Goal: Task Accomplishment & Management: Manage account settings

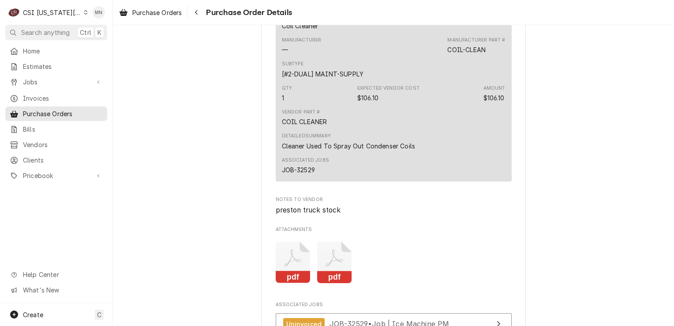
scroll to position [970, 0]
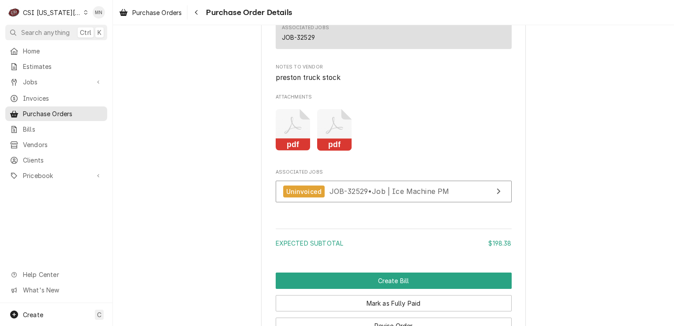
click at [318, 147] on icon "Attachments" at bounding box center [334, 130] width 35 height 42
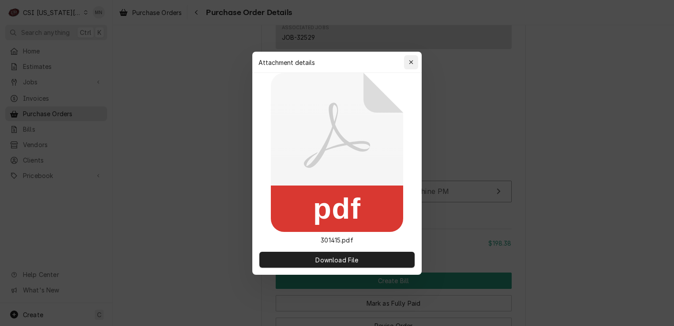
click at [409, 60] on icon "button" at bounding box center [411, 62] width 5 height 6
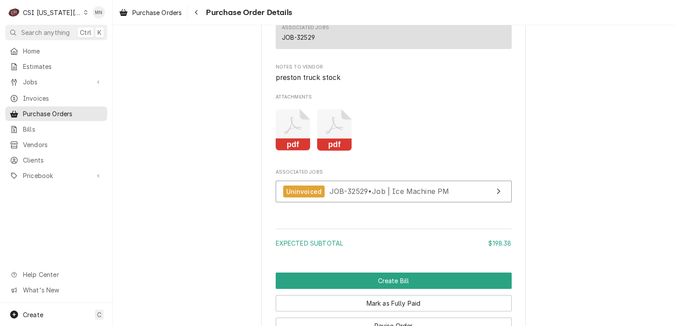
click at [289, 151] on icon "Attachments" at bounding box center [293, 130] width 35 height 42
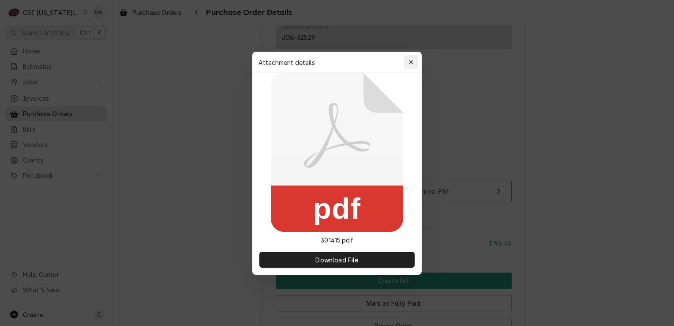
click at [415, 57] on button "button" at bounding box center [411, 62] width 14 height 14
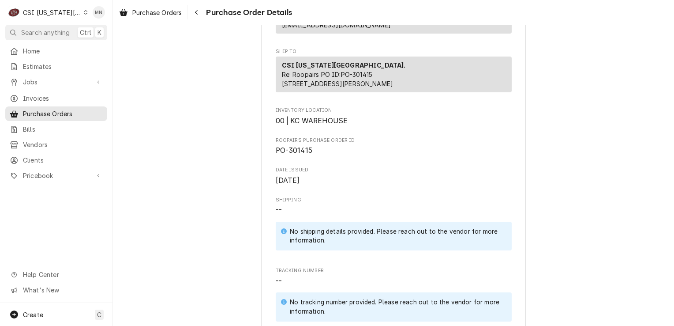
scroll to position [221, 0]
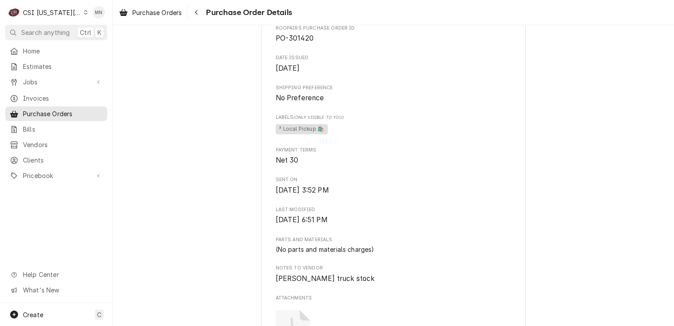
scroll to position [309, 0]
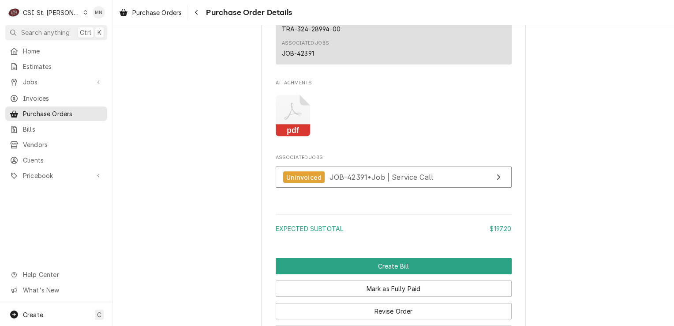
scroll to position [750, 0]
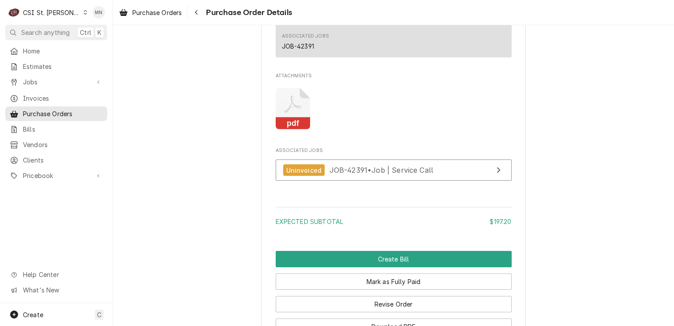
click at [296, 130] on icon "Attachments" at bounding box center [293, 109] width 35 height 42
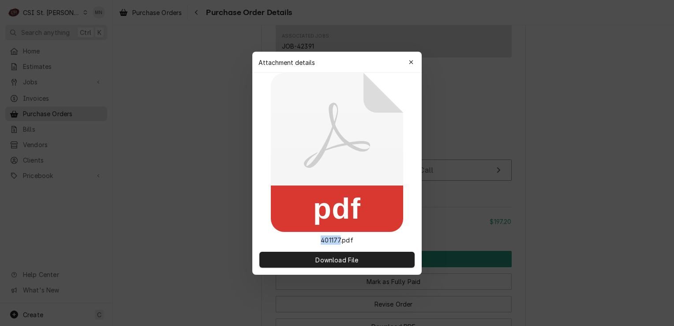
click at [296, 136] on icon at bounding box center [337, 152] width 132 height 159
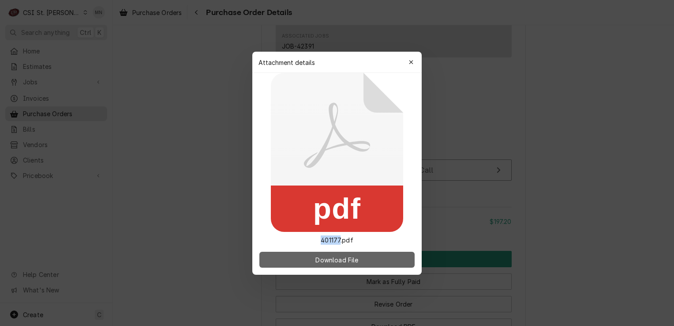
click at [335, 260] on span "Download File" at bounding box center [337, 259] width 46 height 9
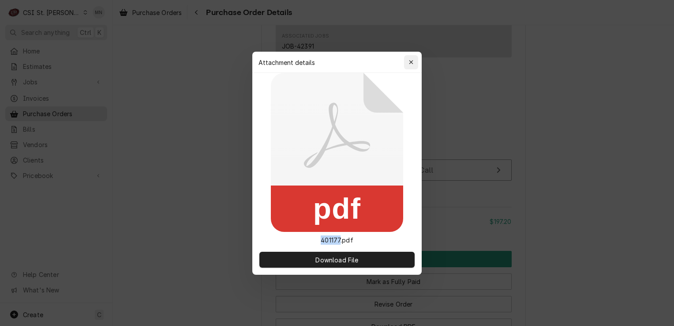
click at [414, 56] on button "button" at bounding box center [411, 62] width 14 height 14
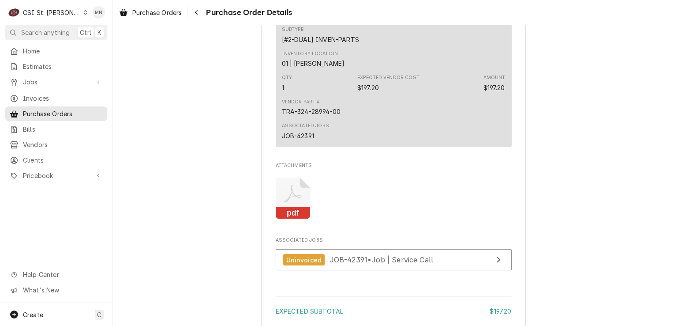
scroll to position [662, 0]
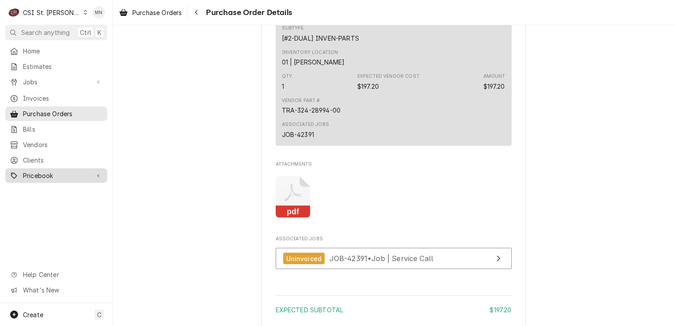
click at [48, 171] on span "Pricebook" at bounding box center [56, 175] width 67 height 9
click at [43, 174] on span "Pricebook" at bounding box center [56, 175] width 67 height 9
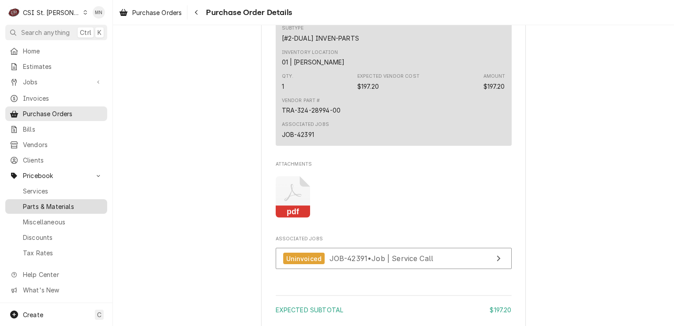
click at [47, 202] on span "Parts & Materials" at bounding box center [63, 206] width 80 height 9
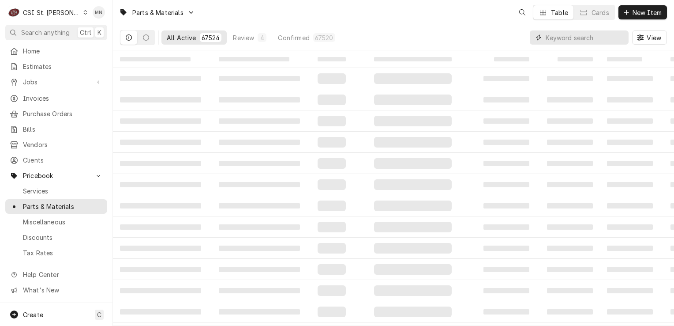
click at [580, 38] on input "Dynamic Content Wrapper" at bounding box center [585, 37] width 79 height 14
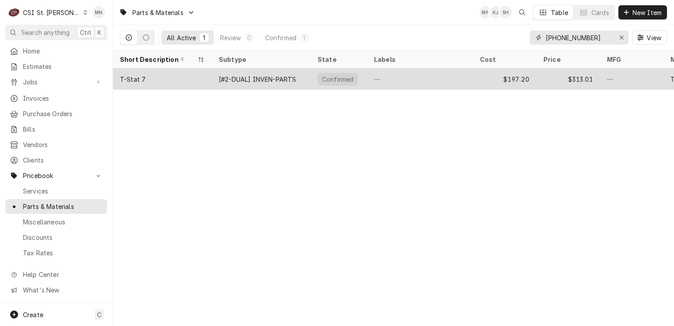
type input "324-28994-00"
click at [162, 78] on div "T-Stat 7" at bounding box center [162, 78] width 99 height 21
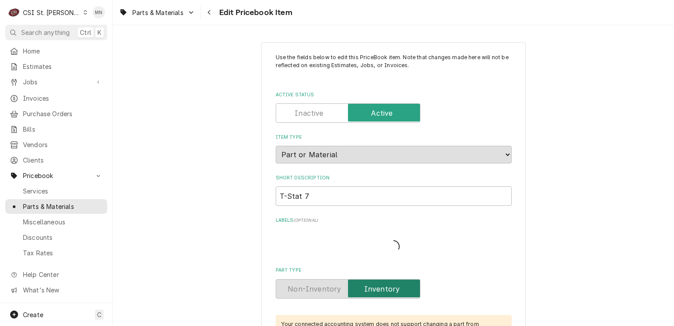
type textarea "x"
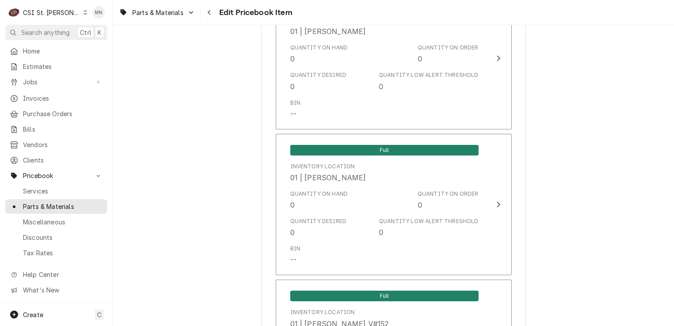
scroll to position [1103, 0]
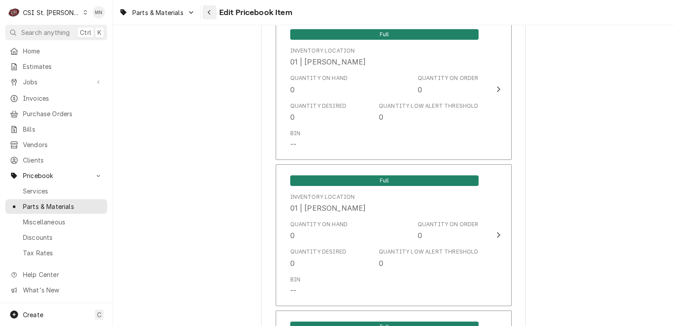
click at [213, 12] on div "Navigate back" at bounding box center [209, 12] width 9 height 9
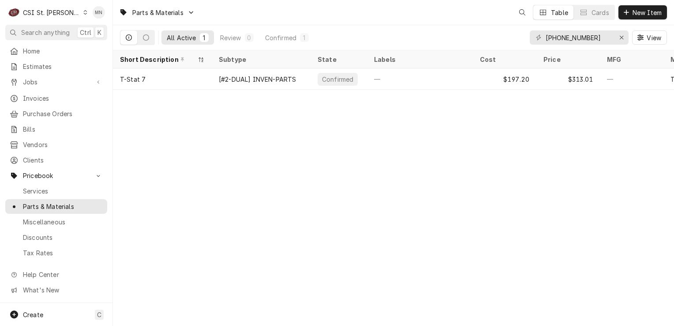
click at [211, 13] on div "Parts & Materials Table Cards New Item" at bounding box center [393, 12] width 561 height 25
click at [46, 109] on span "Purchase Orders" at bounding box center [63, 113] width 80 height 9
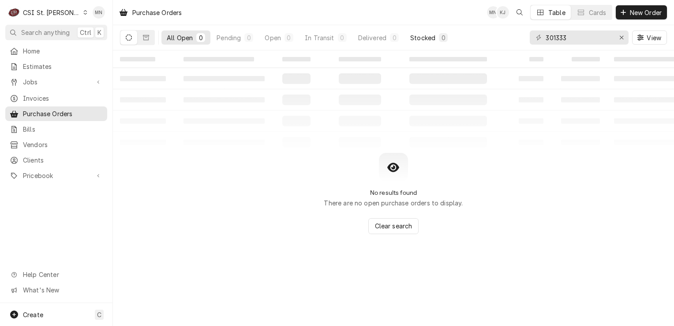
drag, startPoint x: 450, startPoint y: 31, endPoint x: 483, endPoint y: 34, distance: 32.8
click at [450, 30] on button "Stocked 0" at bounding box center [429, 37] width 48 height 14
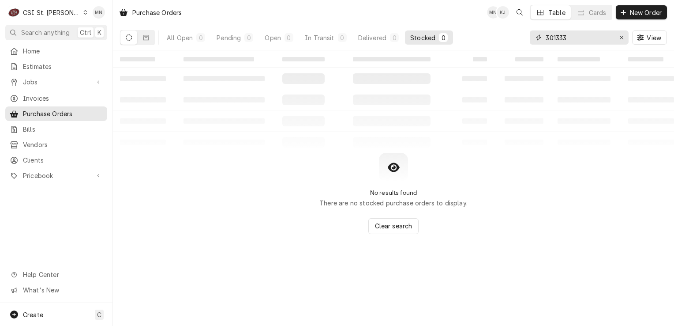
drag, startPoint x: 579, startPoint y: 38, endPoint x: 494, endPoint y: 24, distance: 85.8
click at [494, 27] on div "All Open 0 Pending 0 Open 0 In Transit 0 Delivered 0 Stocked 0 301333 View" at bounding box center [393, 37] width 547 height 25
type input "401177"
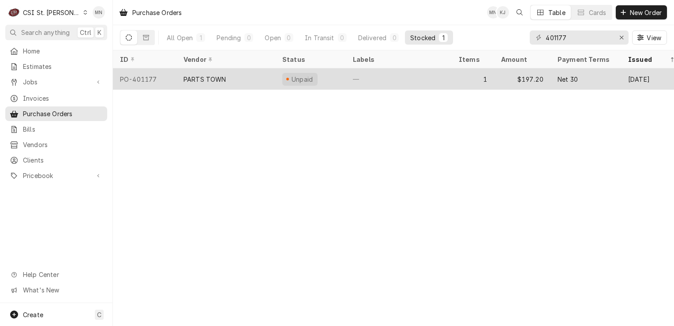
click at [204, 83] on div "PARTS TOWN" at bounding box center [225, 78] width 99 height 21
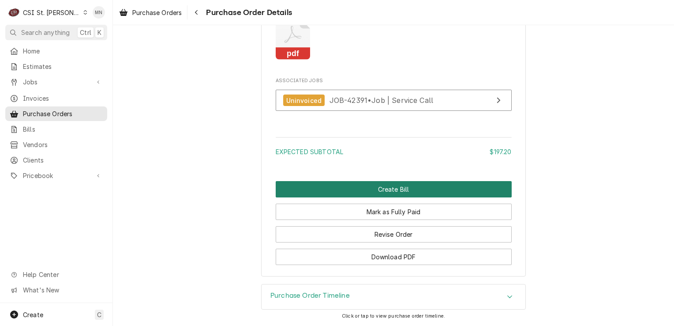
scroll to position [846, 0]
click at [374, 190] on button "Create Bill" at bounding box center [394, 189] width 236 height 16
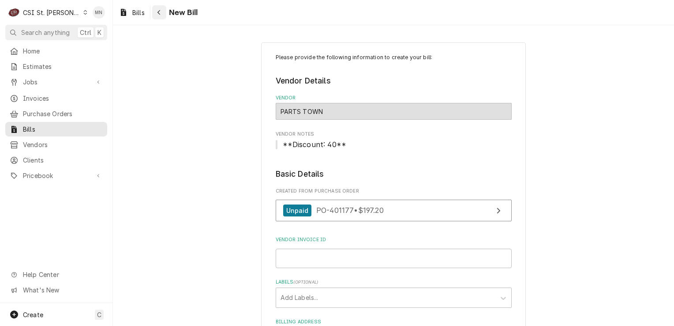
click at [160, 16] on div "Navigate back" at bounding box center [159, 12] width 9 height 9
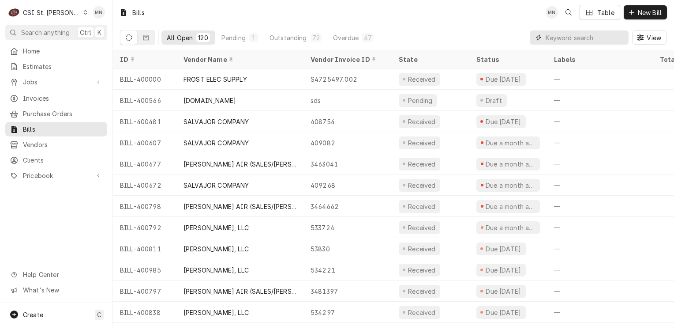
click at [566, 34] on input "Dynamic Content Wrapper" at bounding box center [585, 37] width 79 height 14
type input "401177"
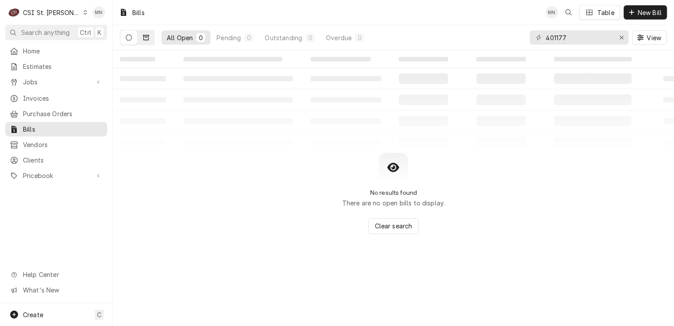
click at [149, 33] on button "Dynamic Content Wrapper" at bounding box center [146, 37] width 17 height 14
click at [42, 112] on span "Purchase Orders" at bounding box center [63, 113] width 80 height 9
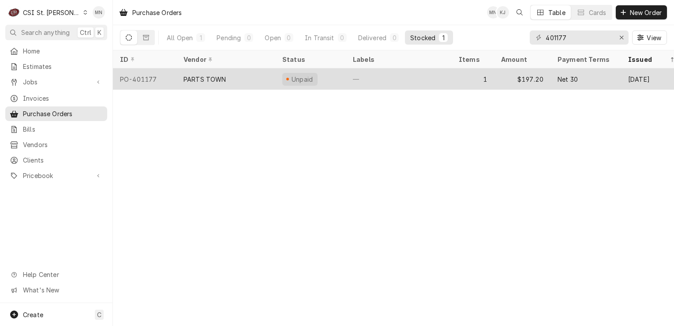
click at [145, 79] on div "PO-401177" at bounding box center [145, 78] width 64 height 21
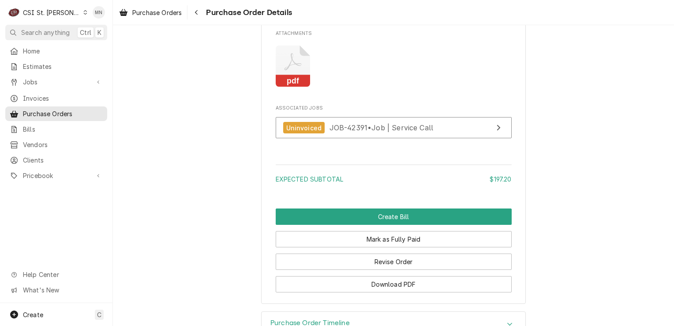
scroll to position [794, 0]
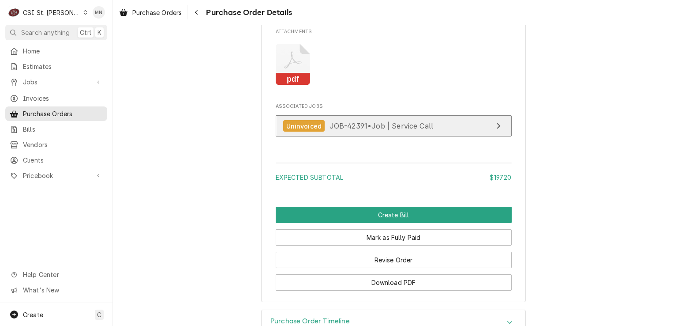
click at [377, 130] on span "JOB-42391 • Job | Service Call" at bounding box center [381, 125] width 104 height 9
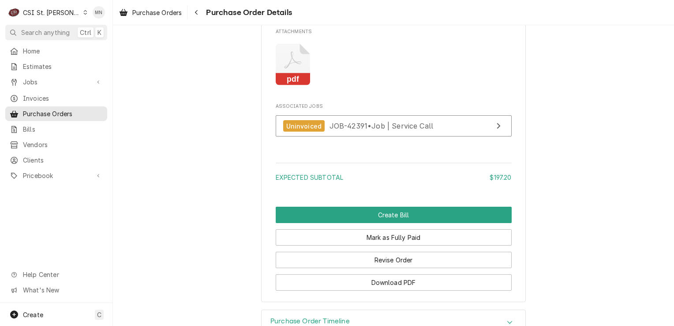
click at [58, 13] on div "CSI St. [PERSON_NAME]" at bounding box center [51, 12] width 57 height 9
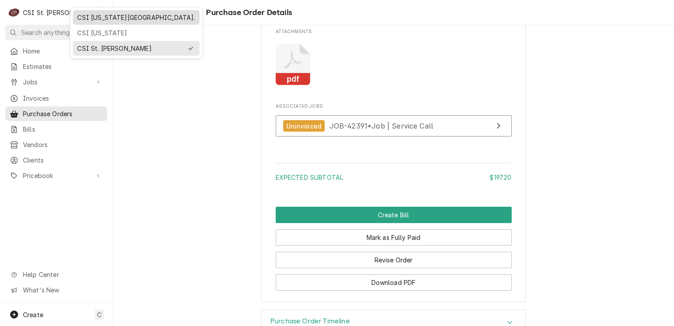
click at [95, 15] on div "CSI [US_STATE][GEOGRAPHIC_DATA]." at bounding box center [136, 17] width 118 height 9
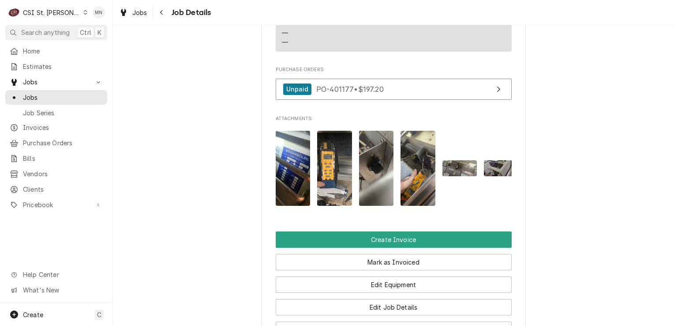
scroll to position [838, 0]
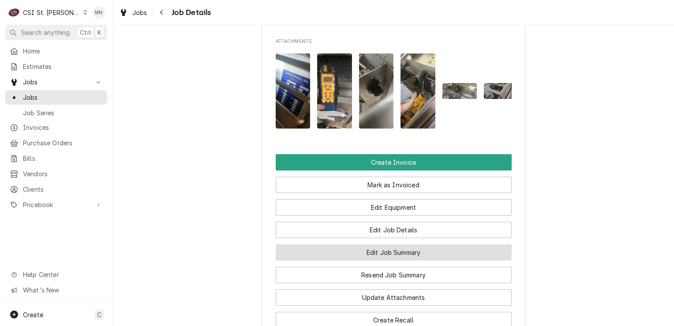
click at [417, 260] on button "Edit Job Summary" at bounding box center [394, 252] width 236 height 16
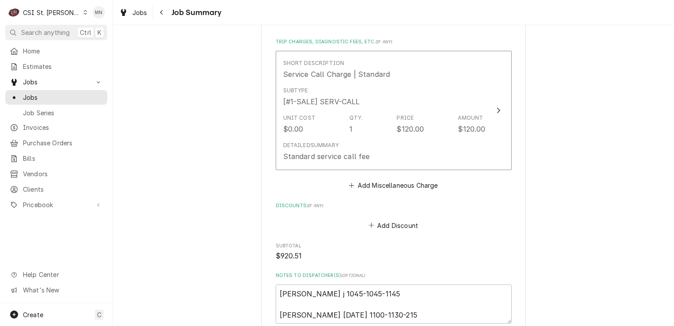
scroll to position [1676, 0]
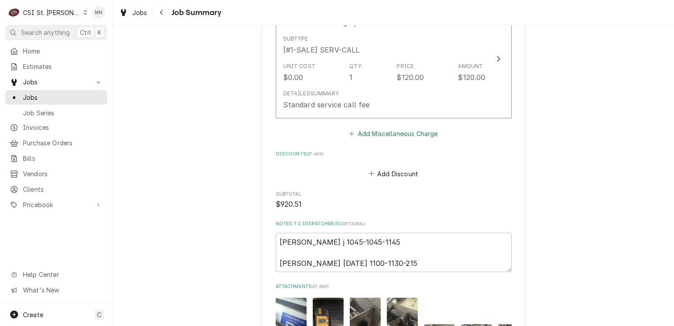
click at [401, 133] on button "Add Miscellaneous Charge" at bounding box center [394, 133] width 92 height 12
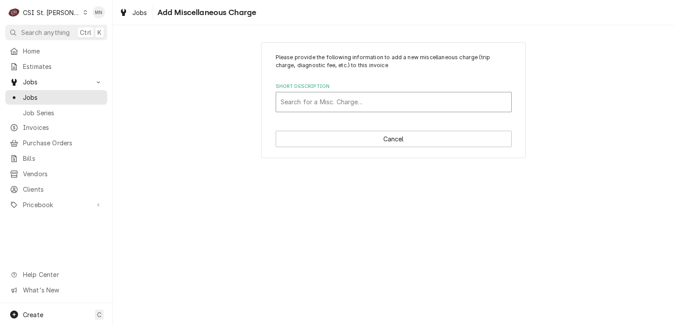
click at [340, 100] on div "Short Description" at bounding box center [394, 102] width 226 height 16
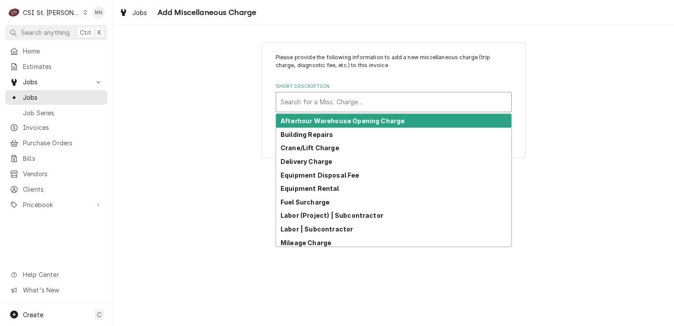
type input "f"
type input "a"
type input "f"
click at [222, 178] on div "Please provide the following information to add a new miscellaneous charge (tri…" at bounding box center [393, 175] width 561 height 300
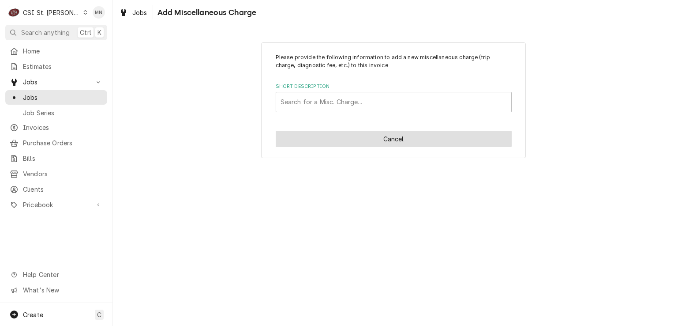
click at [347, 137] on button "Cancel" at bounding box center [394, 139] width 236 height 16
type textarea "x"
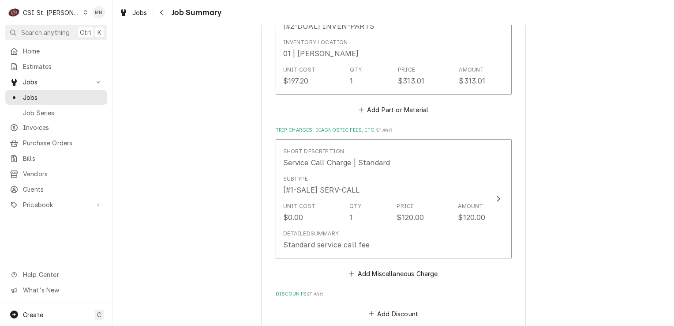
scroll to position [1531, 0]
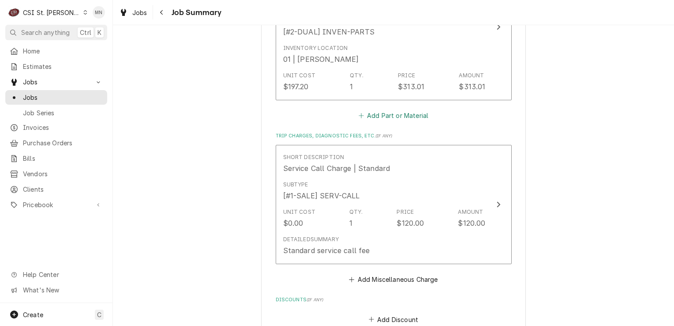
click at [394, 112] on button "Add Part or Material" at bounding box center [393, 115] width 73 height 12
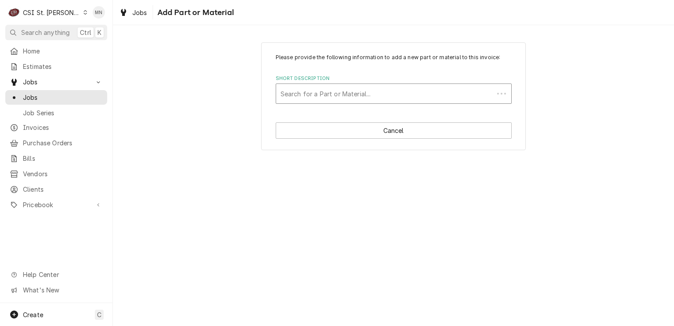
click at [329, 90] on div "Short Description" at bounding box center [385, 94] width 209 height 16
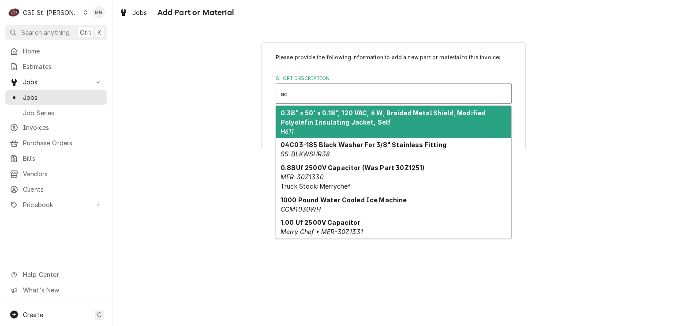
type input "a"
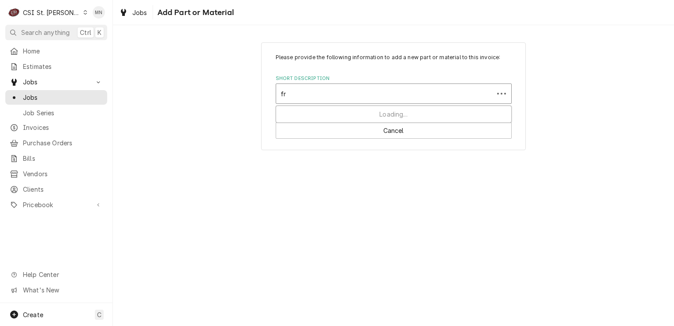
type input "f"
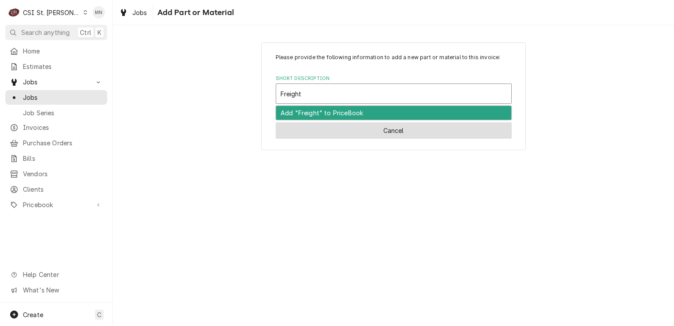
type input "Freight"
click at [354, 130] on button "Cancel" at bounding box center [394, 130] width 236 height 16
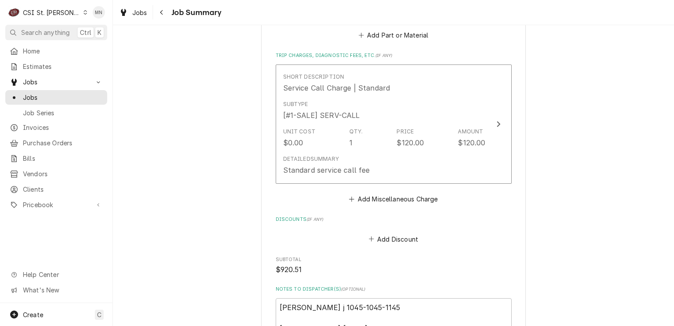
scroll to position [1531, 0]
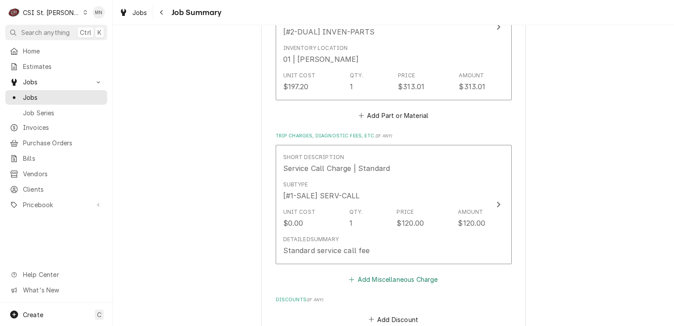
click at [388, 280] on button "Add Miscellaneous Charge" at bounding box center [394, 279] width 92 height 12
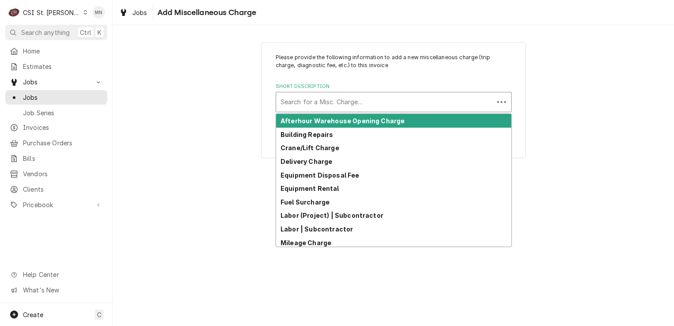
click at [326, 103] on div "Short Description" at bounding box center [385, 102] width 209 height 16
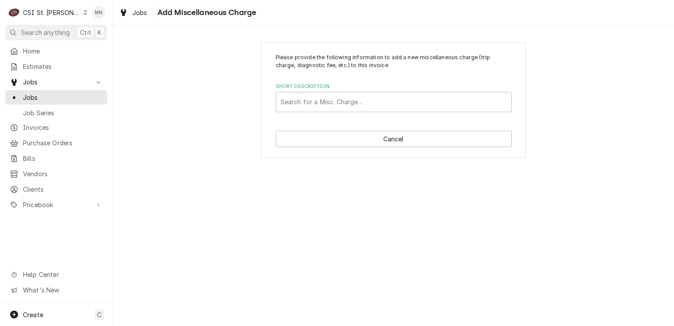
click at [240, 143] on div "Please provide the following information to add a new miscellaneous charge (tri…" at bounding box center [393, 99] width 561 height 131
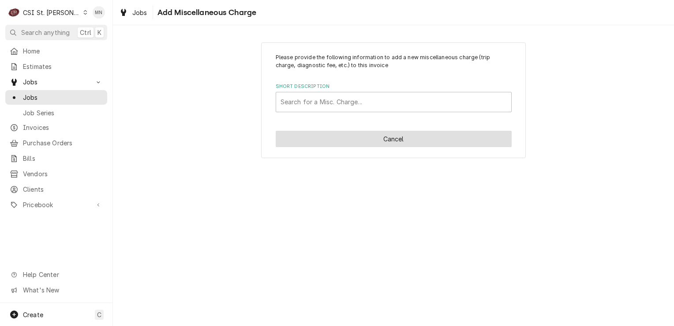
click at [333, 140] on button "Cancel" at bounding box center [394, 139] width 236 height 16
type textarea "x"
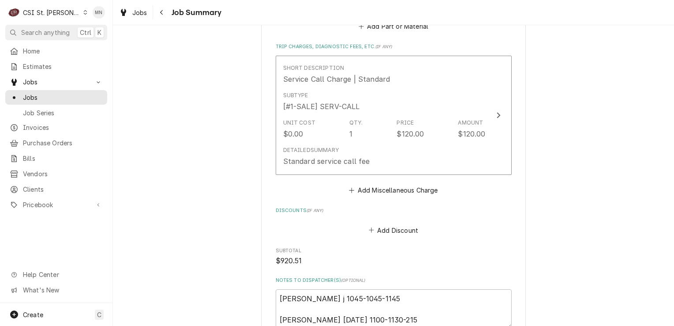
scroll to position [1624, 0]
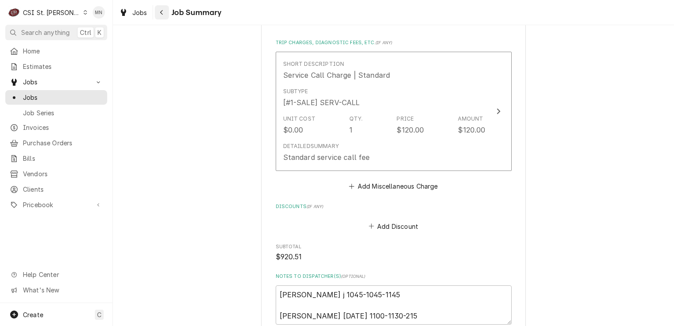
click at [162, 11] on icon "Navigate back" at bounding box center [162, 12] width 4 height 6
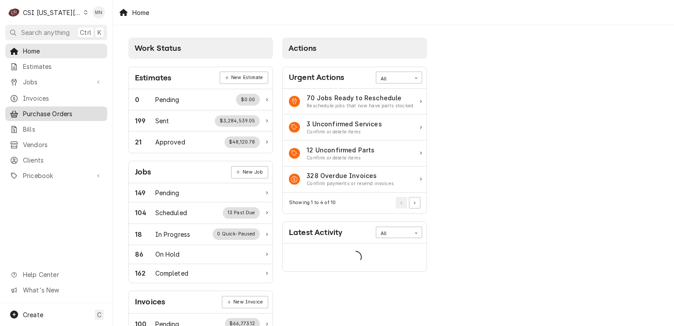
click at [53, 110] on span "Purchase Orders" at bounding box center [63, 113] width 80 height 9
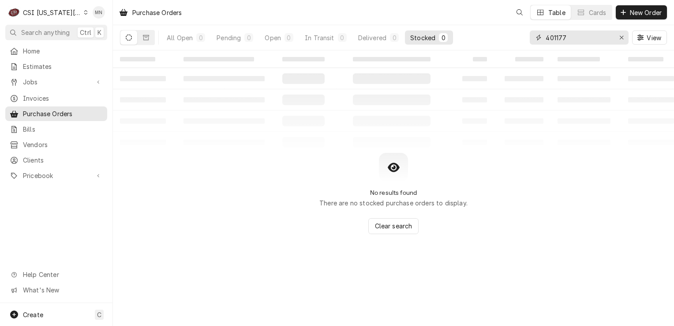
drag, startPoint x: 581, startPoint y: 35, endPoint x: 518, endPoint y: 35, distance: 63.1
click at [518, 35] on div "All Open 0 Pending 0 Open 0 In Transit 0 Delivered 0 Stocked 0 401177 View" at bounding box center [393, 37] width 547 height 25
type input "300666"
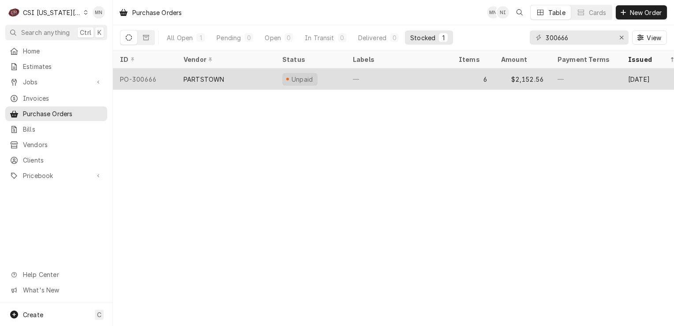
click at [239, 82] on div "PARTSTOWN" at bounding box center [225, 78] width 99 height 21
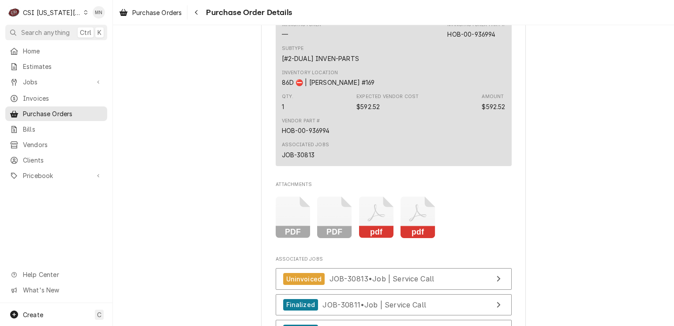
scroll to position [1544, 0]
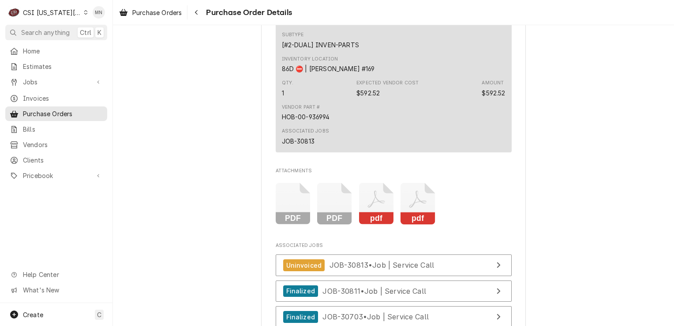
click at [379, 225] on icon "Attachments" at bounding box center [376, 204] width 35 height 42
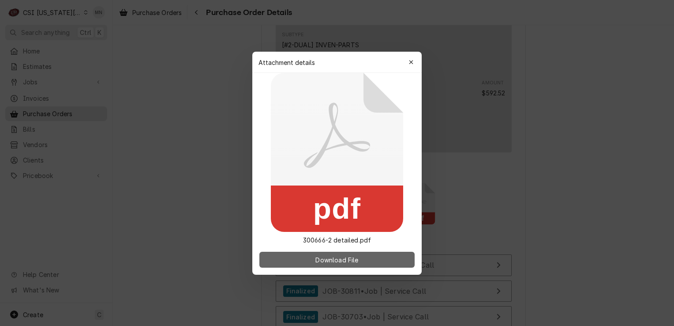
click at [350, 258] on span "Download File" at bounding box center [337, 259] width 46 height 9
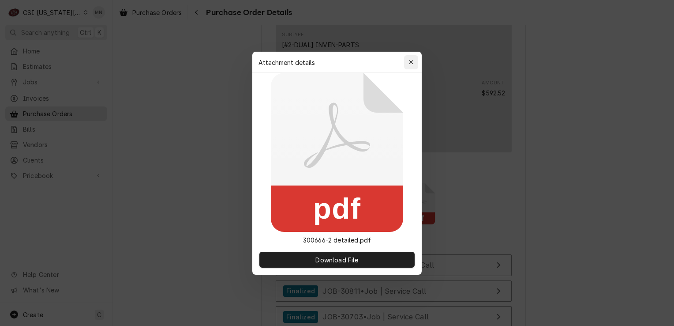
click at [413, 64] on icon "button" at bounding box center [411, 62] width 5 height 6
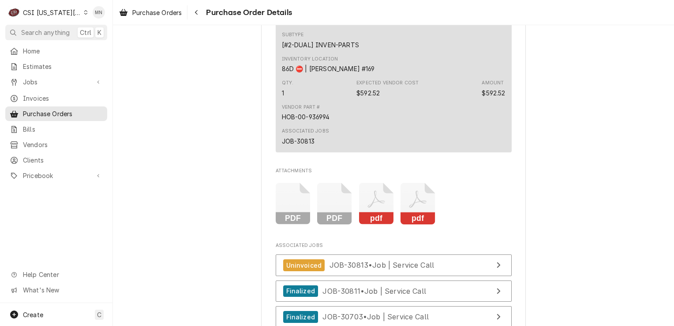
scroll to position [1676, 0]
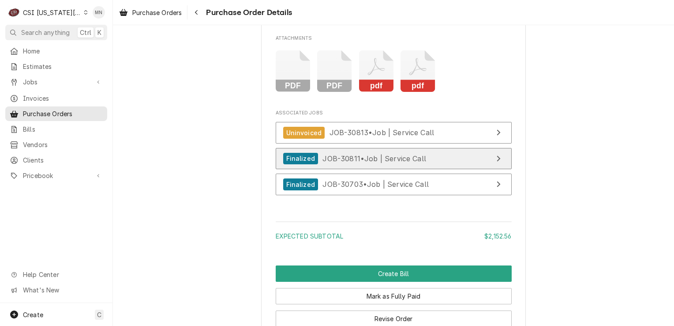
click at [440, 169] on link "Finalized JOB-30811 • Job | Service Call" at bounding box center [394, 159] width 236 height 22
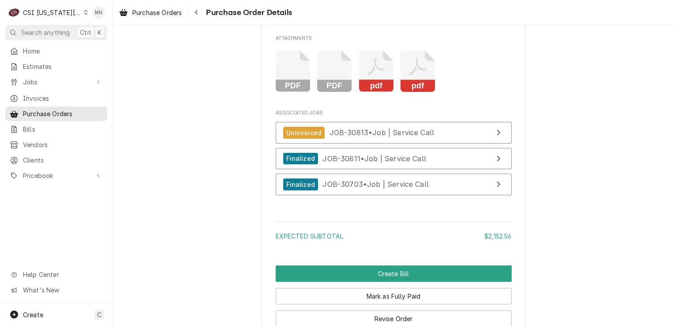
click at [52, 16] on div "CSI Kansas City." at bounding box center [52, 12] width 58 height 9
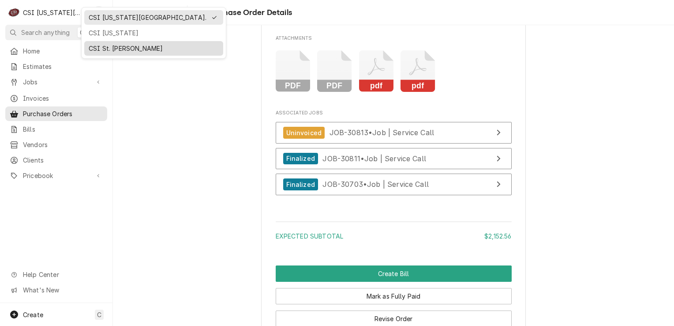
click at [94, 49] on div "CSI St. [PERSON_NAME]" at bounding box center [154, 48] width 130 height 9
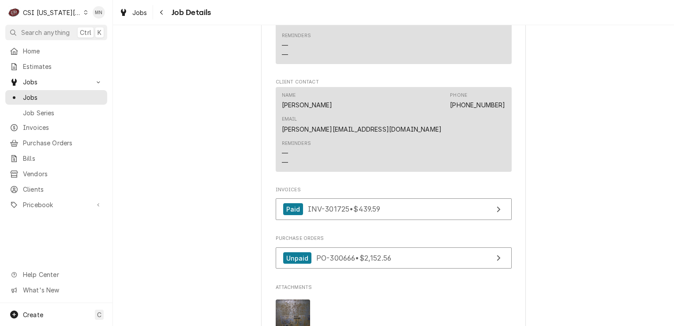
scroll to position [804, 0]
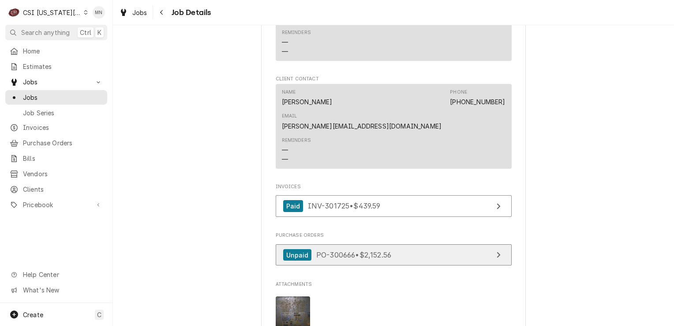
click at [446, 244] on link "Unpaid PO-300666 • $2,152.56" at bounding box center [394, 255] width 236 height 22
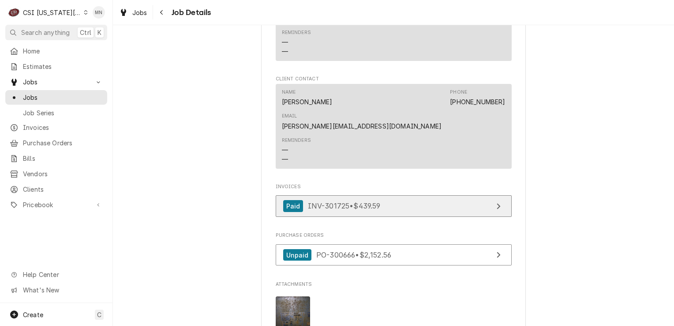
click at [365, 201] on span "INV-301725 • $439.59" at bounding box center [344, 205] width 73 height 9
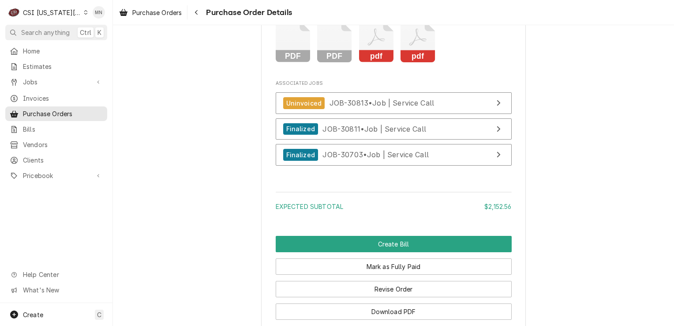
scroll to position [1785, 0]
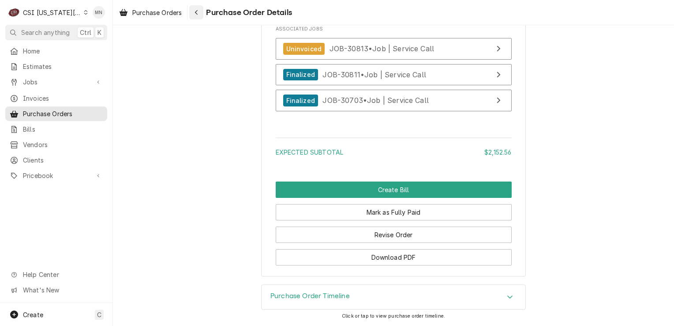
click at [195, 10] on icon "Navigate back" at bounding box center [197, 12] width 4 height 6
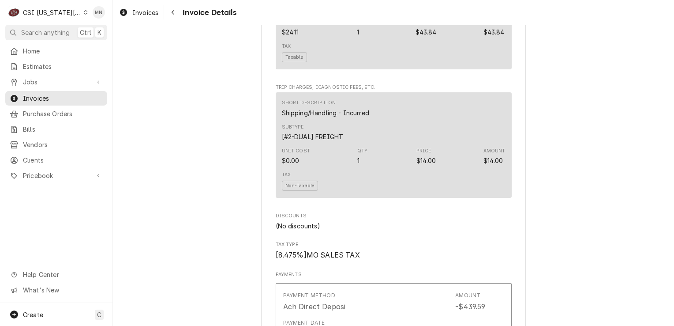
scroll to position [1191, 0]
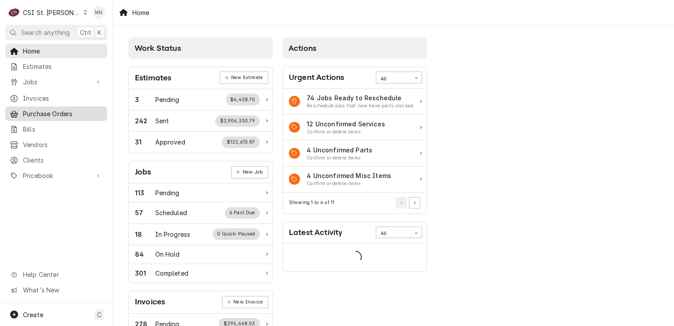
click at [45, 109] on span "Purchase Orders" at bounding box center [63, 113] width 80 height 9
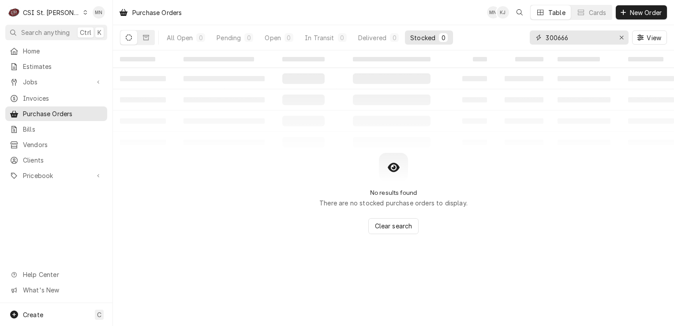
drag, startPoint x: 577, startPoint y: 38, endPoint x: 463, endPoint y: 30, distance: 114.5
click at [473, 31] on div "All Open 0 Pending 0 Open 0 In Transit 0 Delivered 0 Stocked 0 300666 View" at bounding box center [393, 37] width 547 height 25
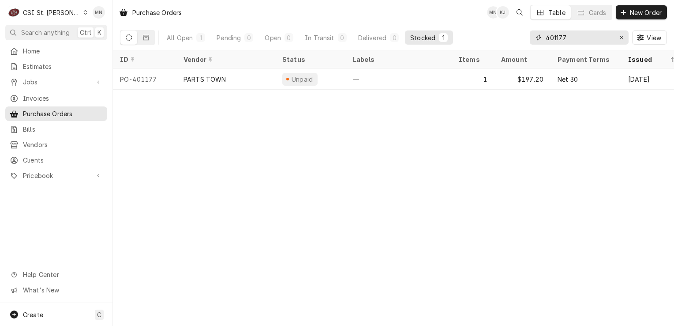
type input "401177"
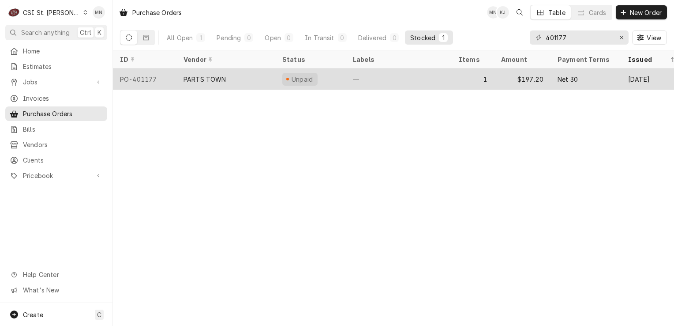
click at [206, 71] on div "PARTS TOWN" at bounding box center [225, 78] width 99 height 21
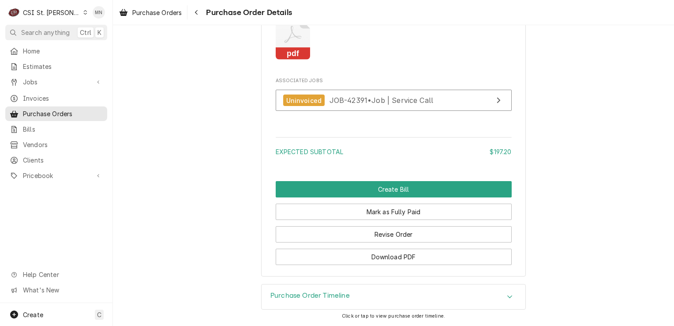
scroll to position [838, 0]
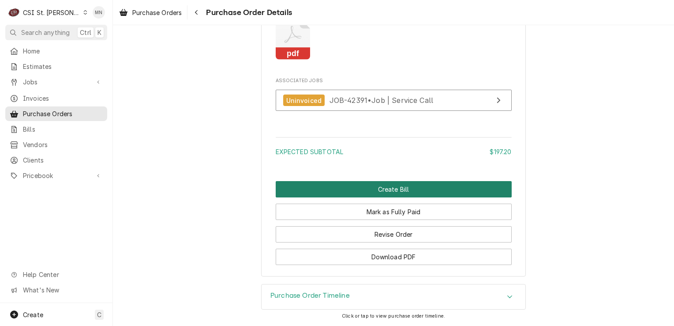
click at [409, 194] on button "Create Bill" at bounding box center [394, 189] width 236 height 16
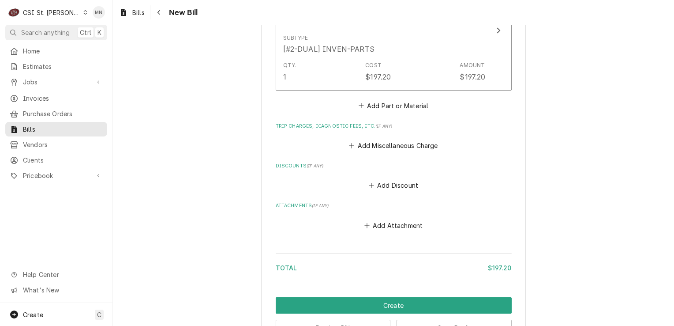
scroll to position [662, 0]
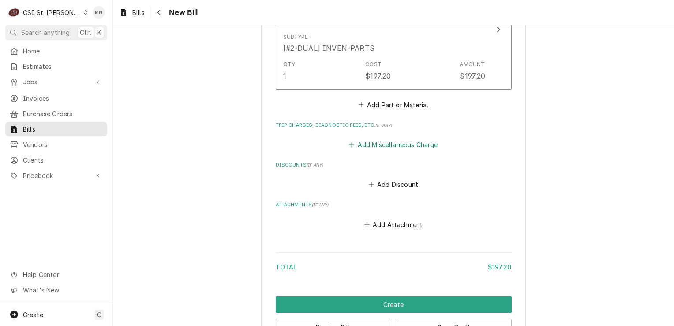
click at [379, 140] on button "Add Miscellaneous Charge" at bounding box center [394, 144] width 92 height 12
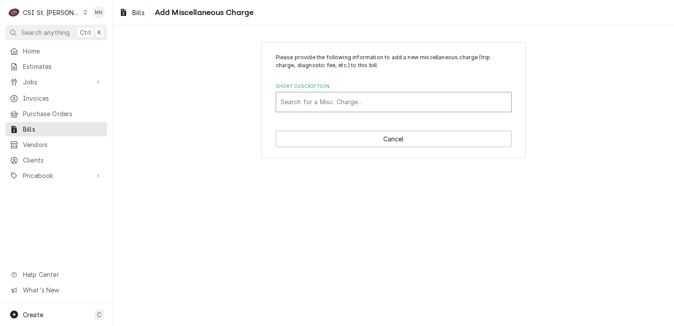
click at [327, 104] on div "Short Description" at bounding box center [394, 102] width 226 height 16
type input "ACOF"
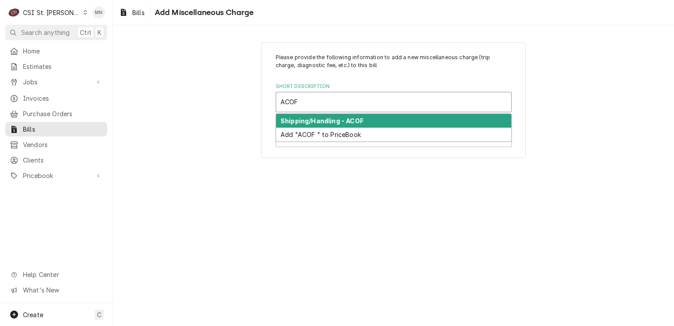
click at [303, 120] on strong "Shipping/Handling - ACOF" at bounding box center [322, 120] width 83 height 7
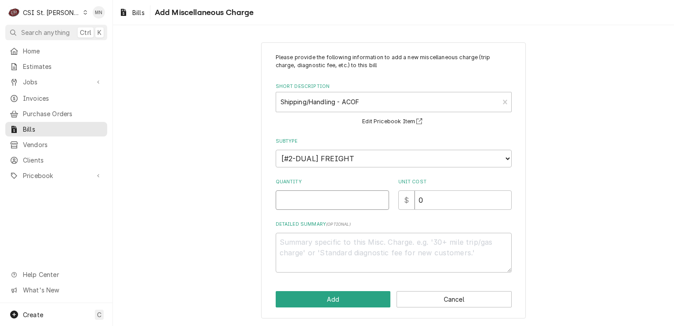
click at [320, 197] on input "Quantity" at bounding box center [332, 199] width 113 height 19
type textarea "x"
type input "1"
click at [427, 198] on input "0" at bounding box center [463, 199] width 97 height 19
drag, startPoint x: 423, startPoint y: 198, endPoint x: 412, endPoint y: 198, distance: 11.5
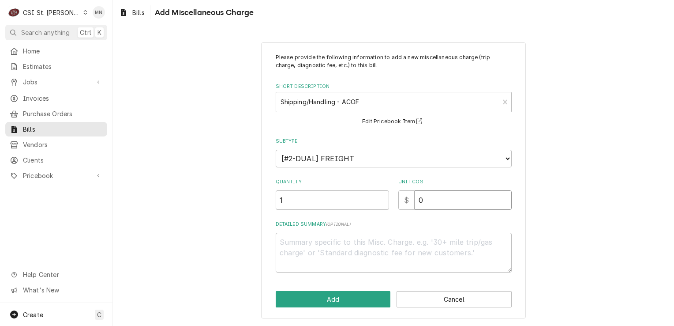
click at [412, 198] on div "$ 0" at bounding box center [454, 199] width 113 height 19
type textarea "x"
type input "5"
type textarea "x"
type input "55"
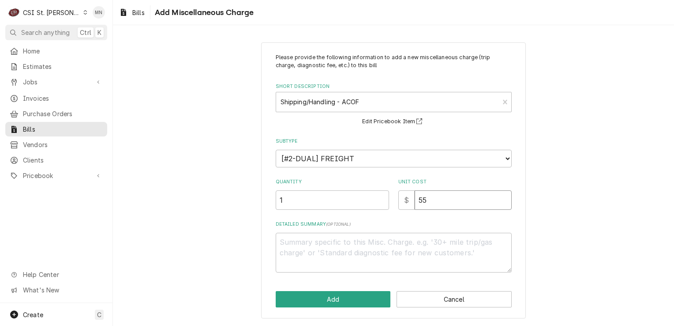
type textarea "x"
type input "55.6"
type textarea "x"
type input "55.63"
click at [308, 243] on textarea "Detailed Summary ( optional )" at bounding box center [394, 252] width 236 height 40
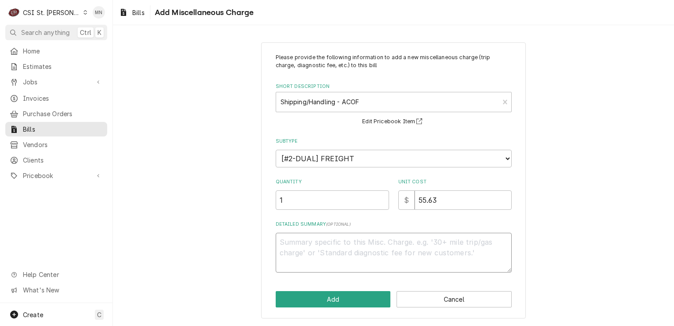
type textarea "x"
type textarea "A"
type textarea "x"
type textarea "AC"
type textarea "x"
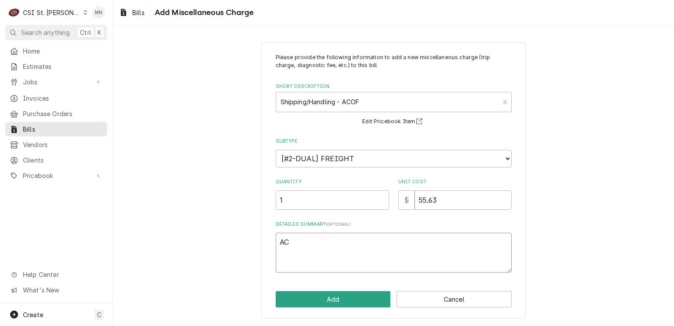
type textarea "ACO"
type textarea "x"
type textarea "ACOF"
type textarea "x"
type textarea "ACOF"
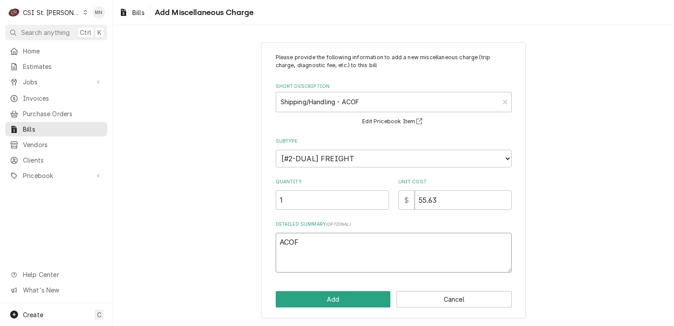
type textarea "x"
type textarea "ACOF 2"
type textarea "x"
type textarea "ACOF 21"
type textarea "x"
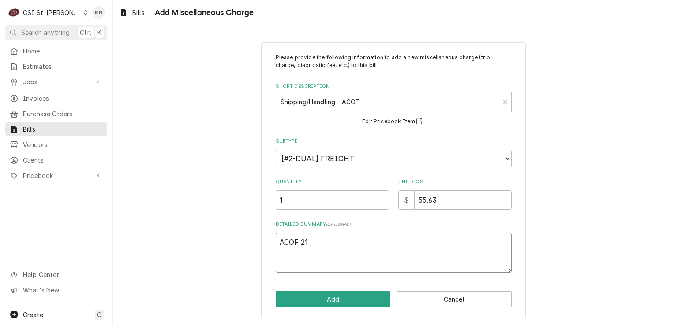
type textarea "ACOF 210"
type textarea "x"
type textarea "ACOF 2106"
type textarea "x"
type textarea "ACOF 21067"
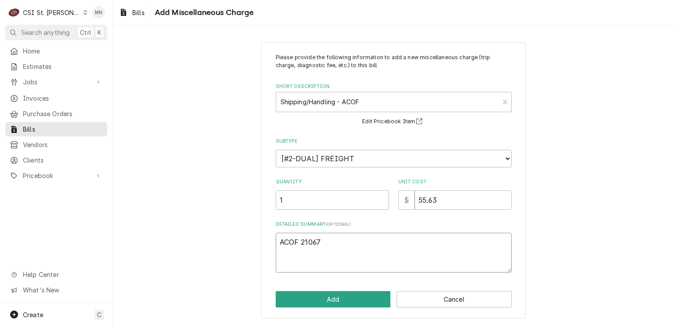
type textarea "x"
type textarea "ACOF 210677"
type textarea "x"
type textarea "ACOF 2106779"
type textarea "x"
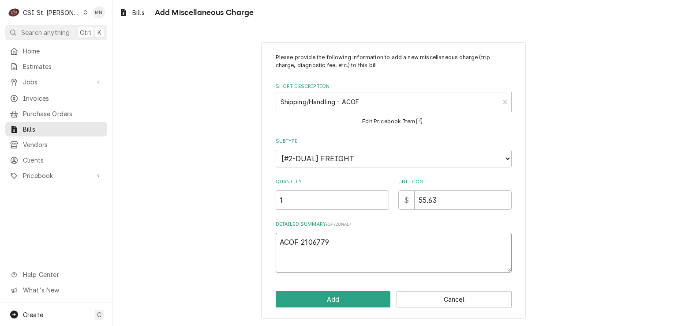
type textarea "ACOF 21067790"
type textarea "x"
type textarea "ACOF 210677904"
type textarea "x"
type textarea "ACOF 2106779047"
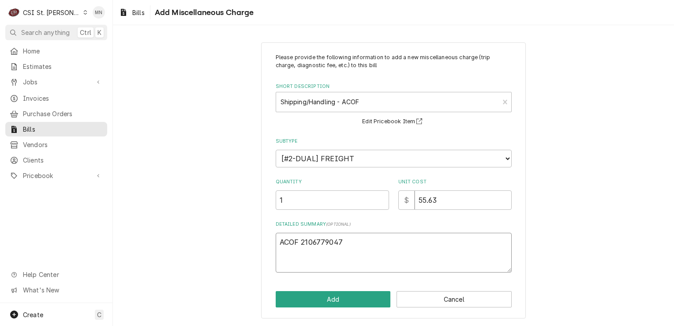
click at [300, 239] on textarea "ACOF 2106779047" at bounding box center [394, 252] width 236 height 40
type textarea "x"
type textarea "ACOF P2106779047"
type textarea "x"
type textarea "ACOF Pa2106779047"
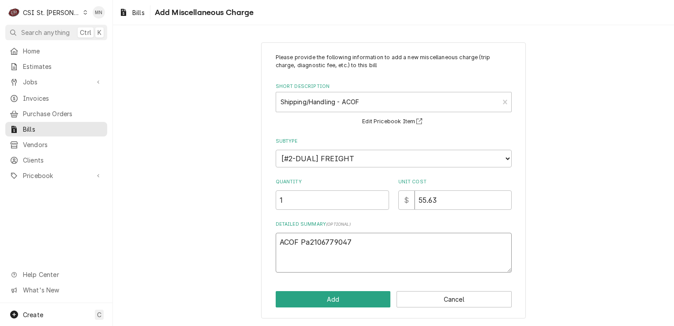
type textarea "x"
type textarea "ACOF Par2106779047"
type textarea "x"
type textarea "ACOF Part2106779047"
type textarea "x"
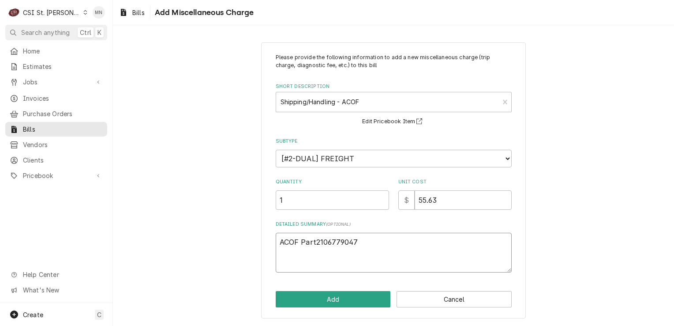
type textarea "ACOF Parts2106779047"
type textarea "x"
type textarea "ACOF Partst2106779047"
type textarea "x"
type textarea "ACOF Partsto2106779047"
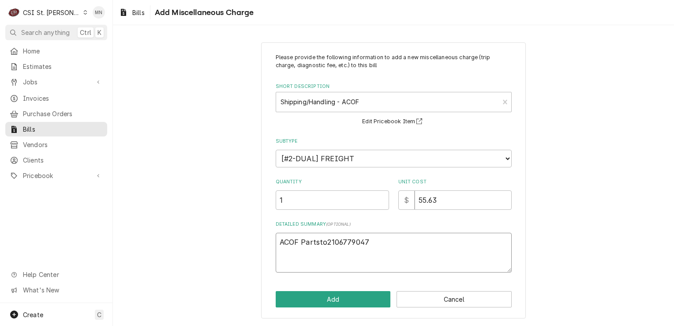
type textarea "x"
type textarea "ACOF Partstow2106779047"
type textarea "x"
type textarea "ACOF Partstown2106779047"
type textarea "x"
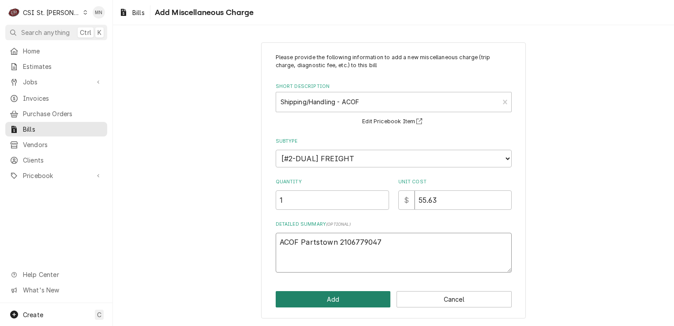
type textarea "ACOF Partstown 2106779047"
click at [341, 301] on button "Add" at bounding box center [333, 299] width 115 height 16
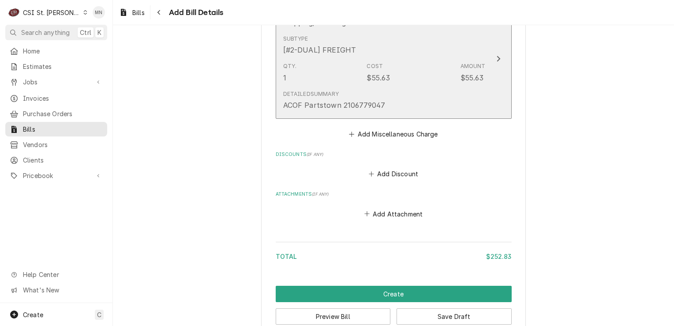
scroll to position [812, 0]
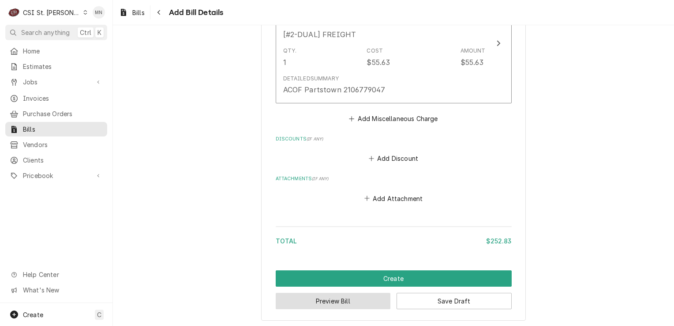
click at [366, 298] on button "Preview Bill" at bounding box center [333, 300] width 115 height 16
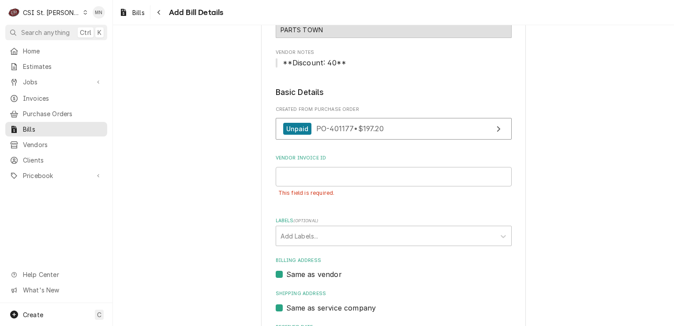
scroll to position [78, 0]
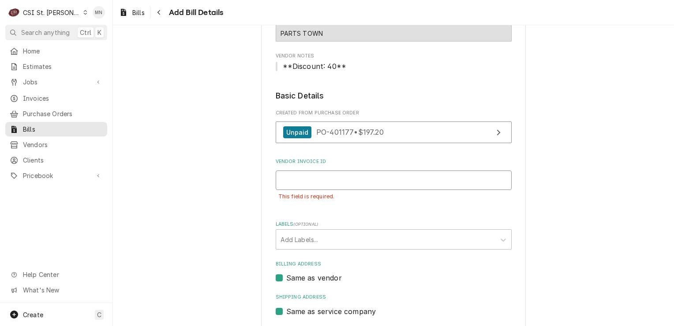
click at [317, 181] on input "Vendor Invoice ID" at bounding box center [394, 179] width 236 height 19
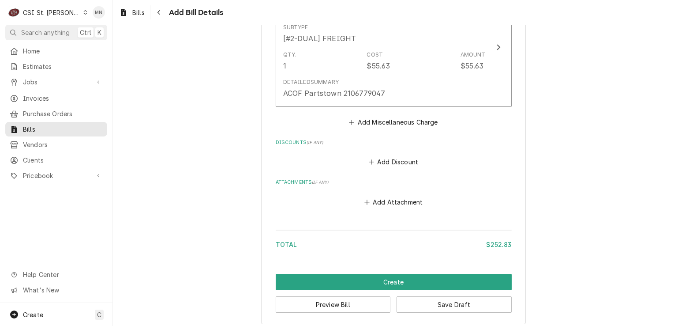
scroll to position [831, 0]
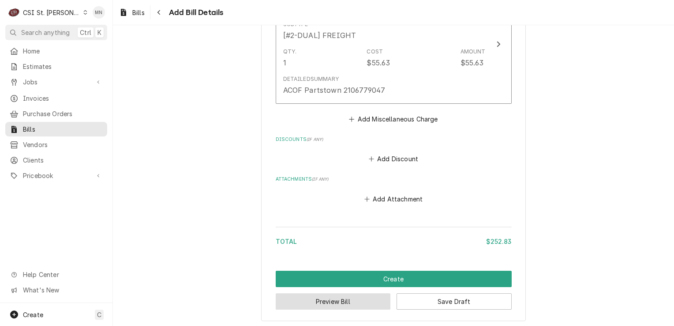
type input "2106779047"
click at [340, 297] on button "Preview Bill" at bounding box center [333, 301] width 115 height 16
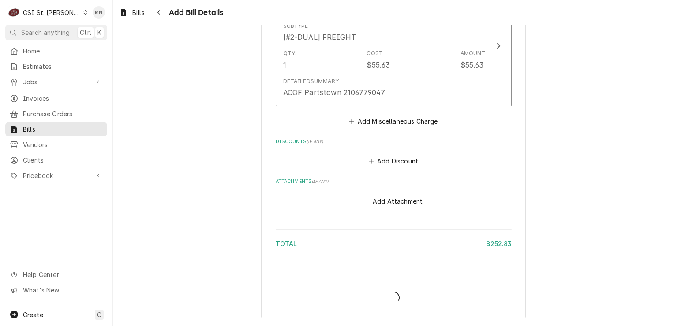
scroll to position [807, 0]
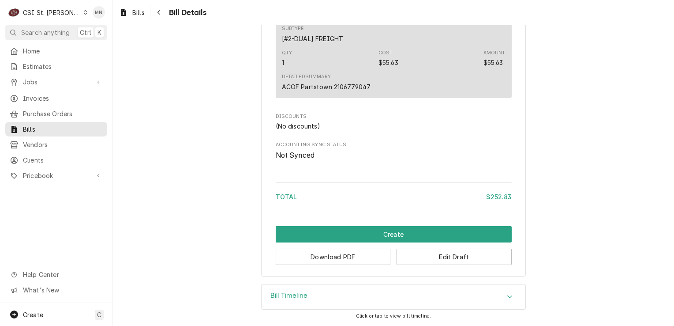
scroll to position [631, 0]
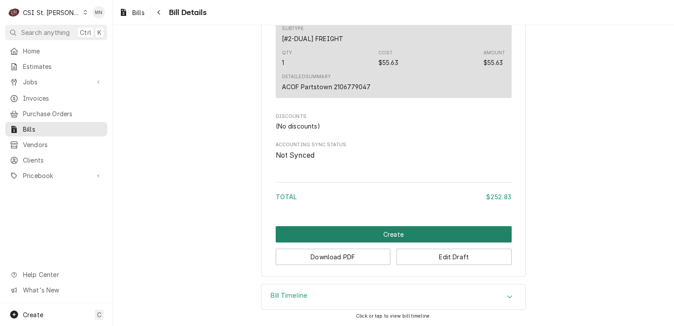
click at [398, 234] on button "Create" at bounding box center [394, 234] width 236 height 16
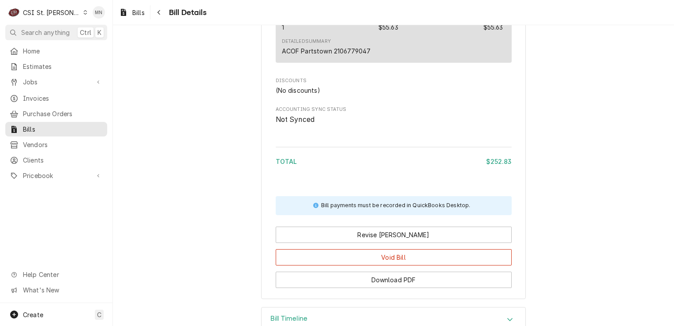
scroll to position [719, 0]
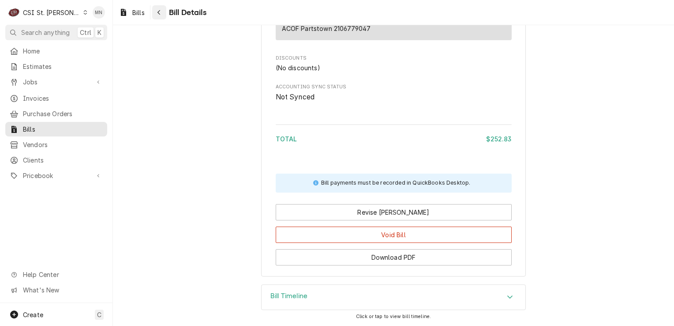
click at [163, 14] on div "Navigate back" at bounding box center [159, 12] width 9 height 9
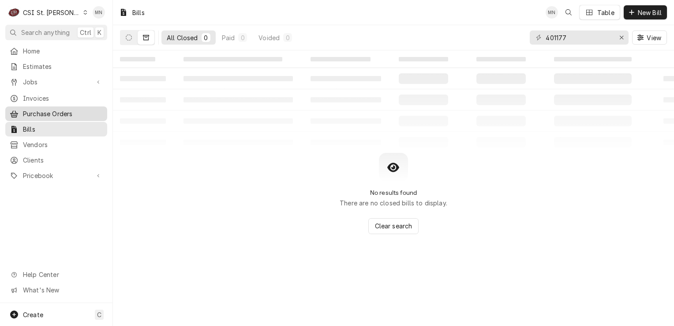
click at [45, 110] on span "Purchase Orders" at bounding box center [63, 113] width 80 height 9
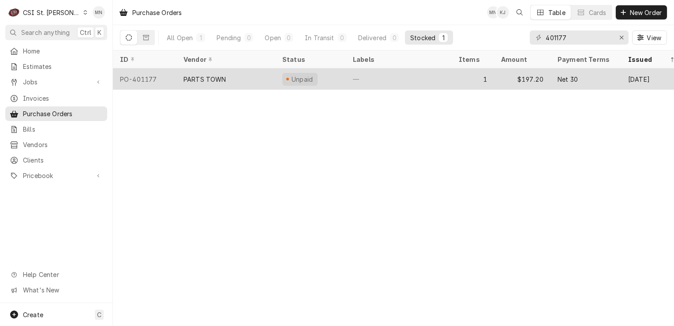
click at [219, 75] on div "PARTS TOWN" at bounding box center [204, 79] width 43 height 9
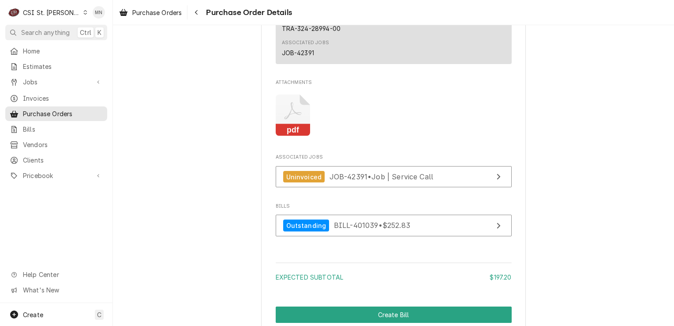
scroll to position [846, 0]
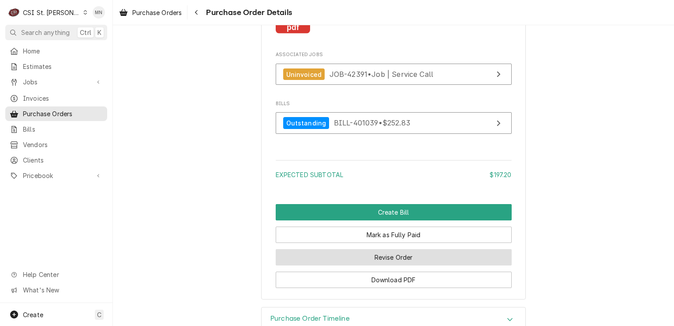
click at [395, 265] on button "Revise Order" at bounding box center [394, 257] width 236 height 16
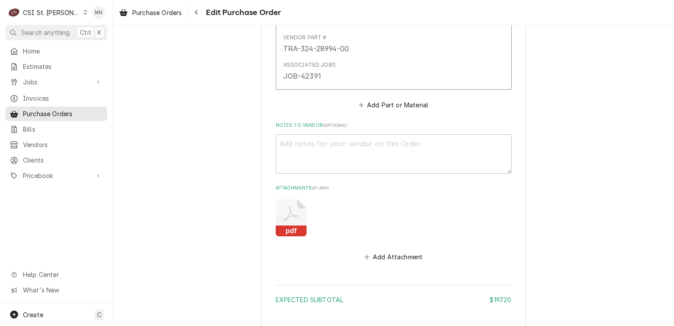
scroll to position [573, 0]
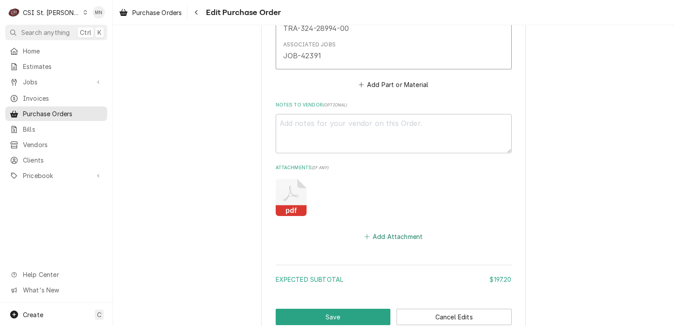
click at [393, 234] on button "Add Attachment" at bounding box center [394, 236] width 62 height 12
type textarea "x"
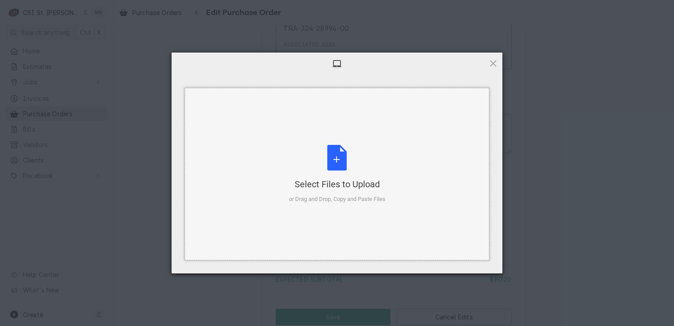
click at [346, 160] on div "Select Files to Upload or Drag and Drop, Copy and Paste Files" at bounding box center [337, 174] width 97 height 59
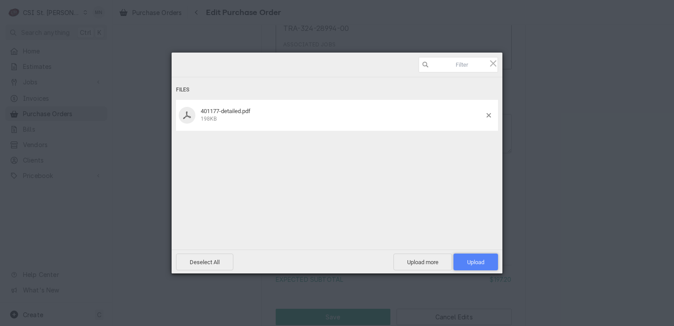
click at [473, 258] on span "Upload 1" at bounding box center [475, 261] width 17 height 7
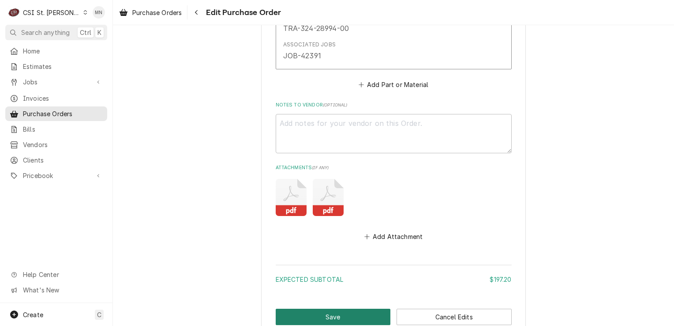
click at [344, 310] on button "Save" at bounding box center [333, 316] width 115 height 16
type textarea "x"
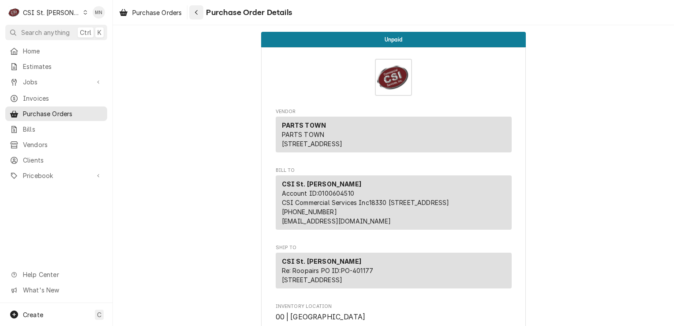
click at [197, 13] on icon "Navigate back" at bounding box center [197, 12] width 4 height 6
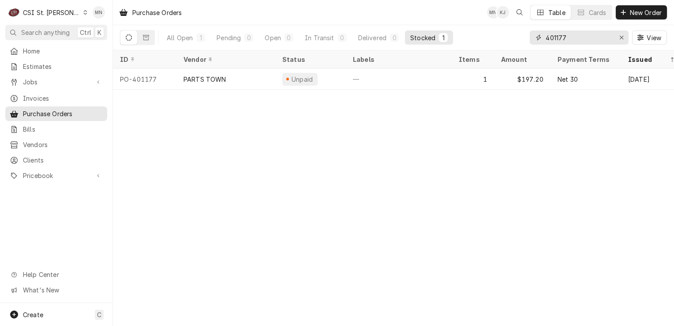
drag, startPoint x: 579, startPoint y: 38, endPoint x: 493, endPoint y: 30, distance: 86.3
click at [507, 32] on div "All Open 1 Pending 0 Open 0 In Transit 0 Delivered 0 Stocked 1 401177 View" at bounding box center [393, 37] width 547 height 25
type input "401174"
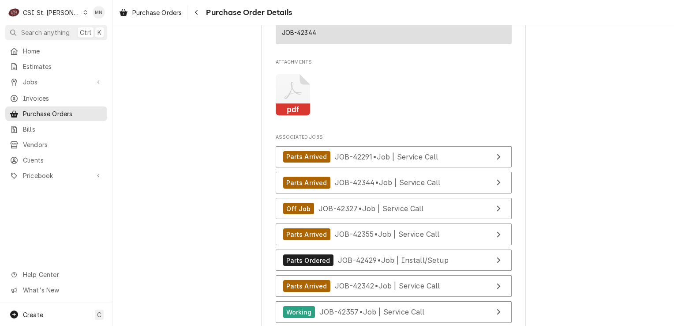
scroll to position [2153, 0]
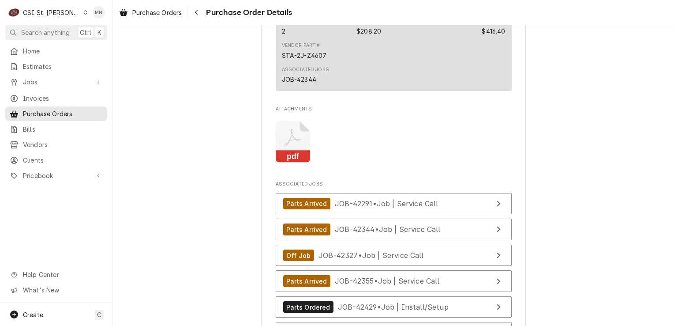
click at [296, 163] on icon "Attachments" at bounding box center [293, 142] width 35 height 42
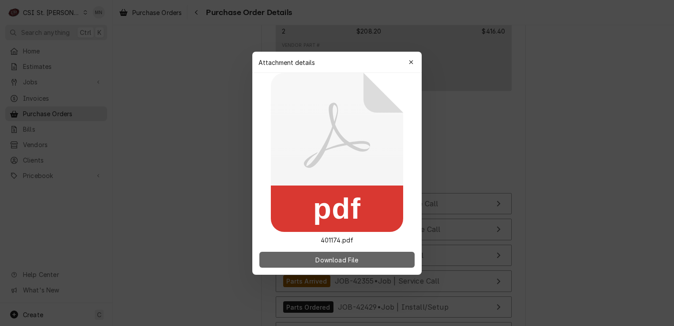
click at [324, 256] on span "Download File" at bounding box center [337, 259] width 46 height 9
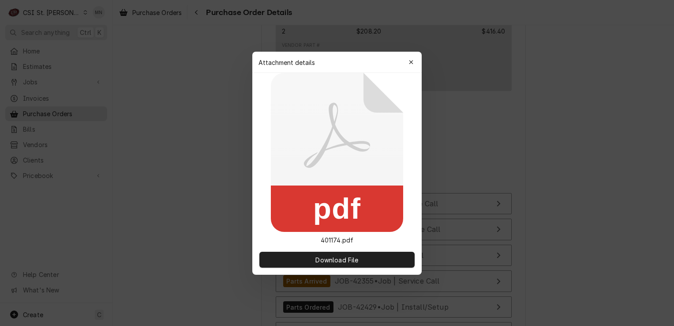
click at [414, 59] on div "button" at bounding box center [411, 62] width 9 height 9
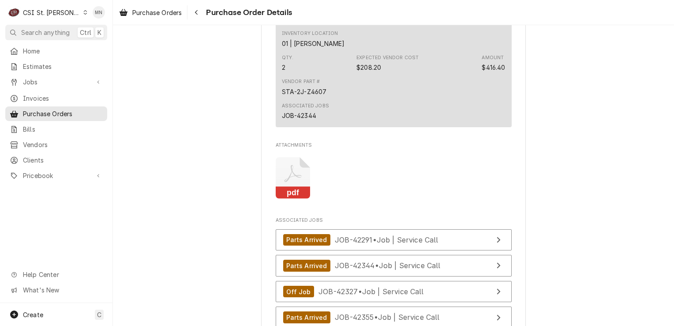
scroll to position [2294, 0]
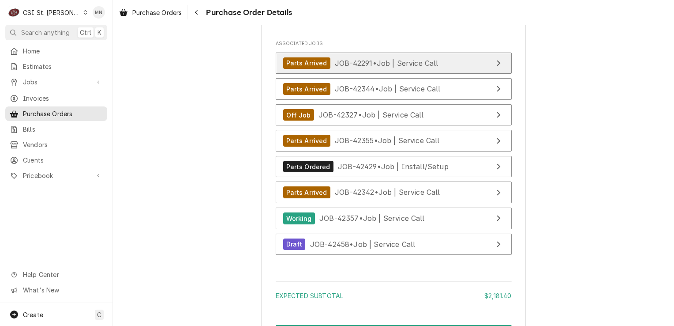
click at [414, 67] on span "JOB-42291 • Job | Service Call" at bounding box center [387, 62] width 104 height 9
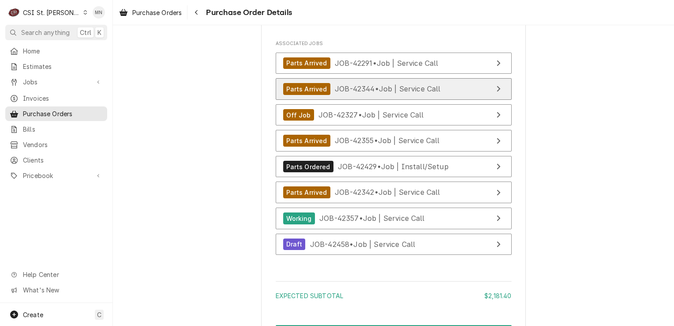
click at [380, 93] on span "JOB-42344 • Job | Service Call" at bounding box center [388, 88] width 106 height 9
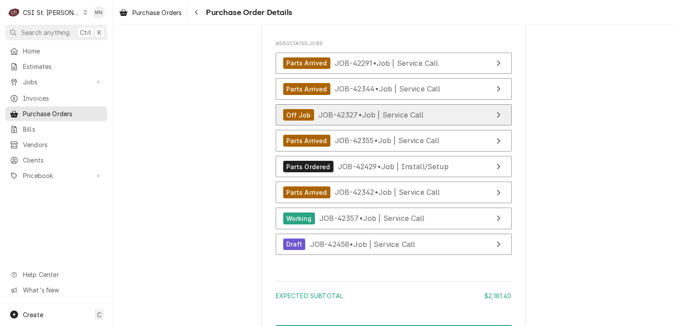
click at [439, 126] on link "Off Job JOB-42327 • Job | Service Call" at bounding box center [394, 115] width 236 height 22
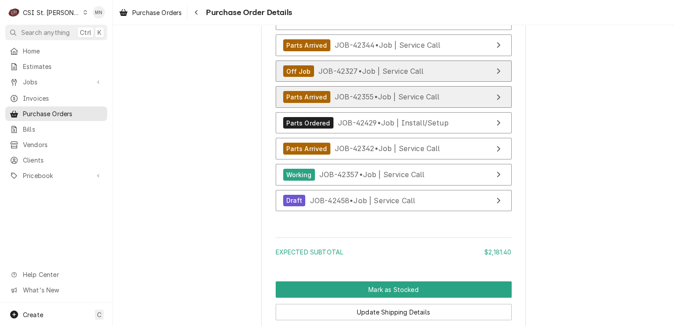
scroll to position [2338, 0]
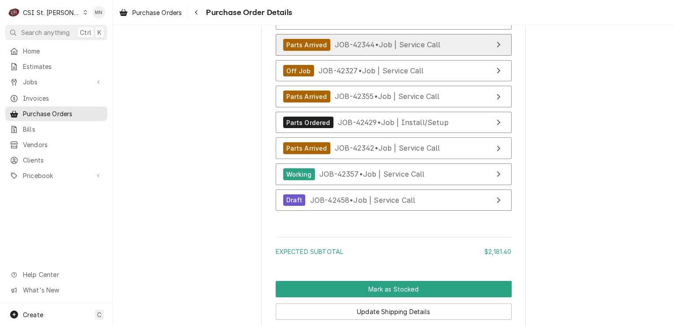
click at [411, 49] on span "JOB-42344 • Job | Service Call" at bounding box center [388, 44] width 106 height 9
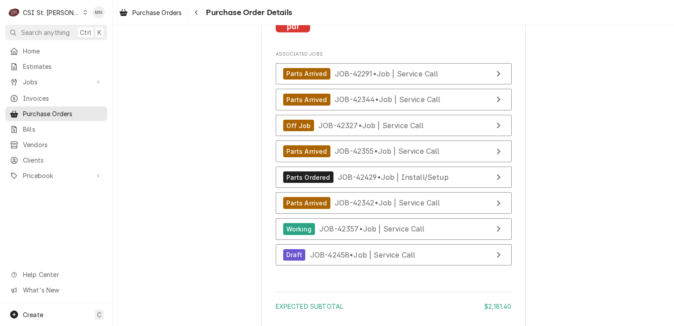
scroll to position [2382, 0]
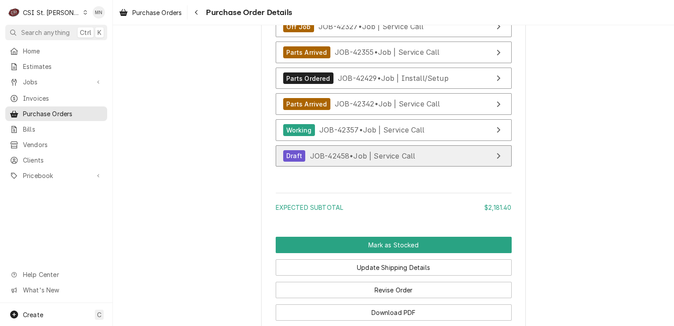
click at [346, 162] on div "Draft JOB-42458 • Job | Service Call" at bounding box center [349, 156] width 132 height 12
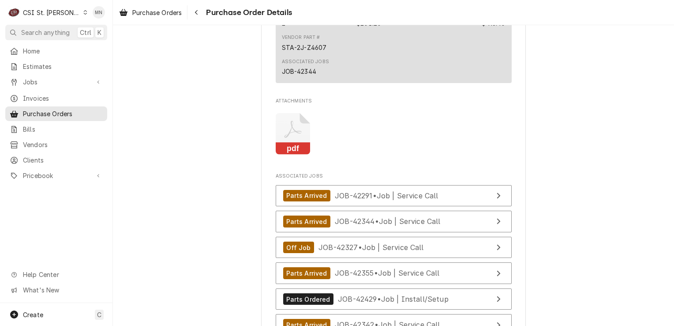
scroll to position [2426, 0]
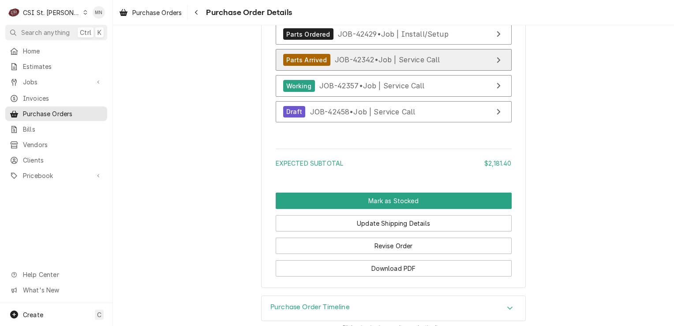
click at [413, 66] on div "Parts Arrived JOB-42342 • Job | Service Call" at bounding box center [361, 60] width 157 height 12
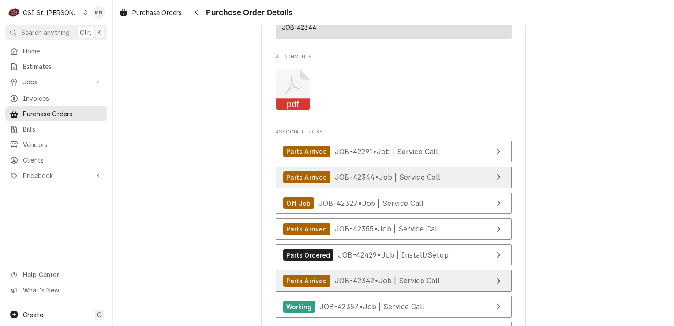
scroll to position [2250, 0]
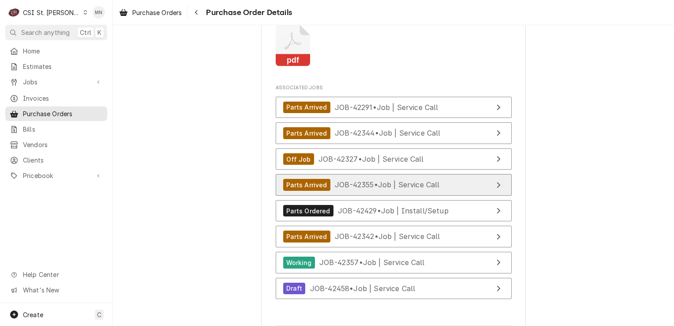
click at [378, 189] on span "JOB-42355 • Job | Service Call" at bounding box center [387, 184] width 105 height 9
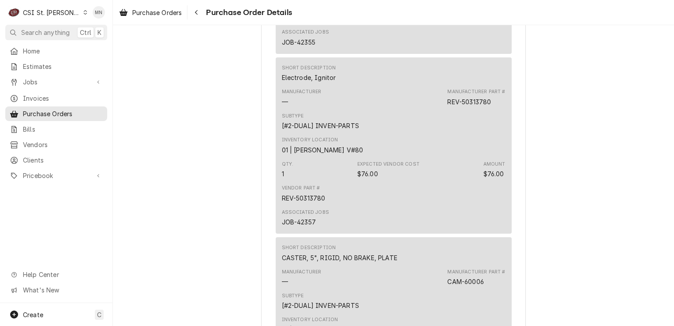
scroll to position [926, 0]
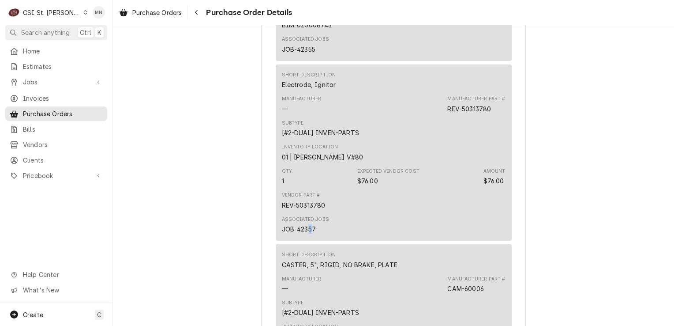
click at [307, 233] on div "JOB-42357" at bounding box center [299, 228] width 34 height 9
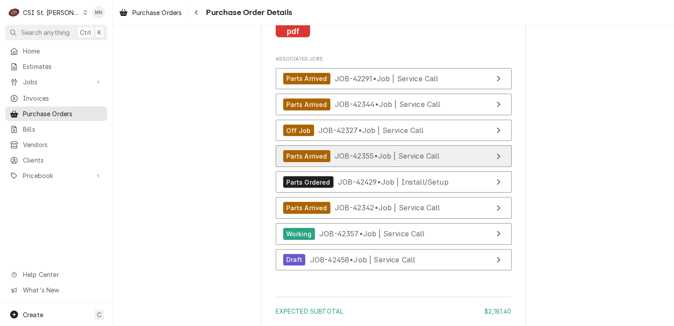
scroll to position [2294, 0]
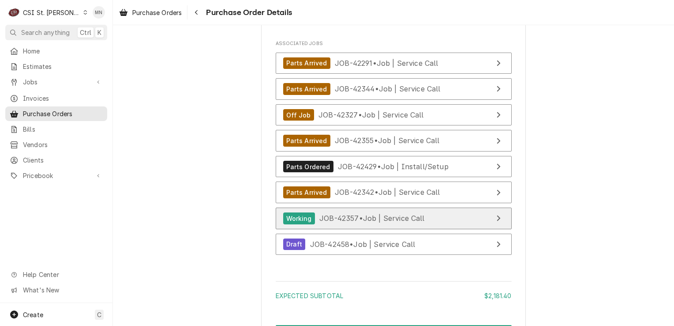
click at [423, 224] on div "Working JOB-42357 • Job | Service Call" at bounding box center [354, 218] width 142 height 12
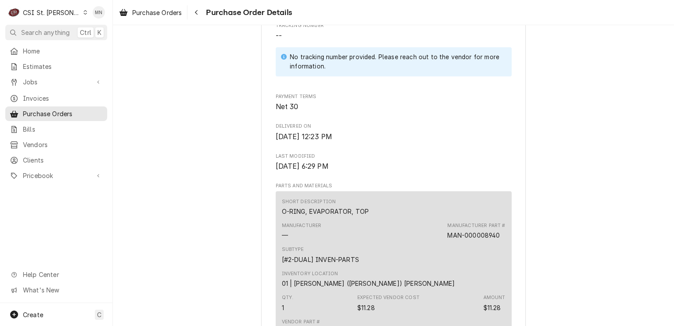
scroll to position [485, 0]
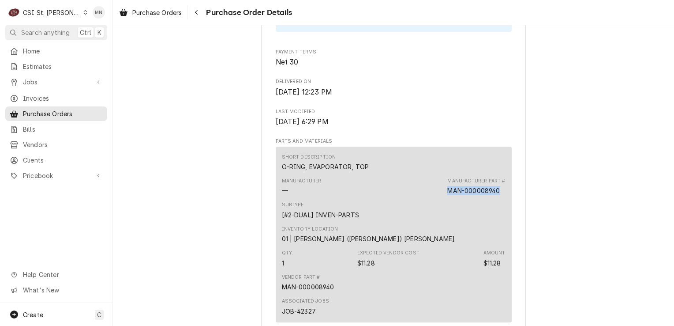
drag, startPoint x: 498, startPoint y: 217, endPoint x: 446, endPoint y: 221, distance: 51.7
click at [447, 195] on div "Manufacturer Part # MAN-000008940" at bounding box center [476, 186] width 58 height 18
copy div "MAN-000008940"
click at [39, 171] on span "Pricebook" at bounding box center [56, 175] width 67 height 9
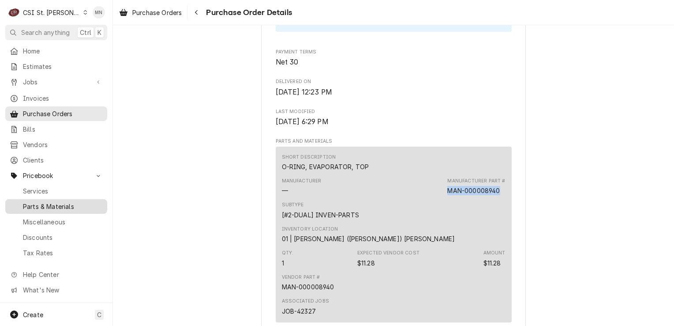
click at [48, 202] on span "Parts & Materials" at bounding box center [63, 206] width 80 height 9
click at [52, 202] on span "Parts & Materials" at bounding box center [63, 206] width 80 height 9
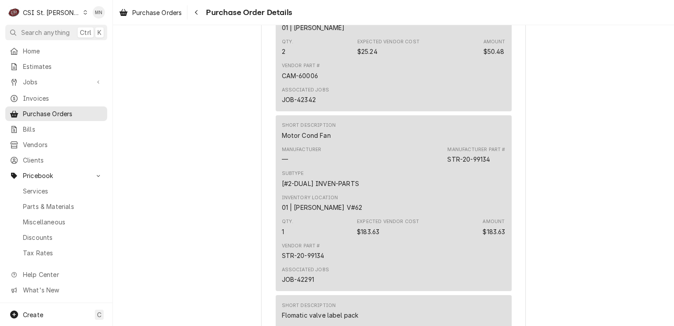
scroll to position [1279, 0]
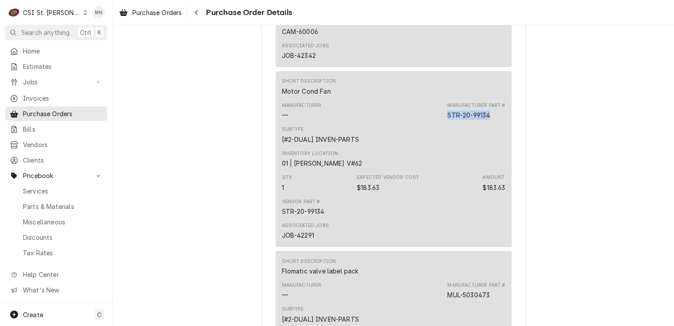
drag, startPoint x: 489, startPoint y: 142, endPoint x: 446, endPoint y: 142, distance: 42.3
click at [447, 120] on div "Manufacturer Part # STR-20-99134" at bounding box center [476, 111] width 58 height 18
copy div "STR-20-99134"
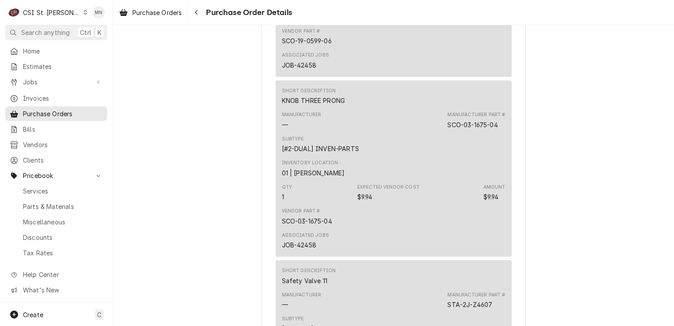
scroll to position [1985, 0]
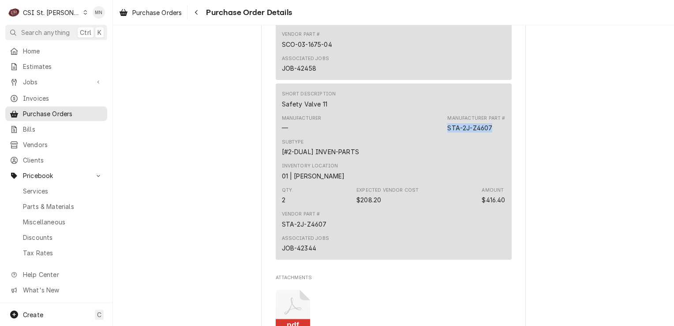
drag, startPoint x: 489, startPoint y: 155, endPoint x: 446, endPoint y: 159, distance: 43.0
click at [447, 132] on div "STA-2J-Z4607" at bounding box center [469, 127] width 45 height 9
drag, startPoint x: 446, startPoint y: 159, endPoint x: 450, endPoint y: 160, distance: 4.4
copy div "STA-2J-Z4607"
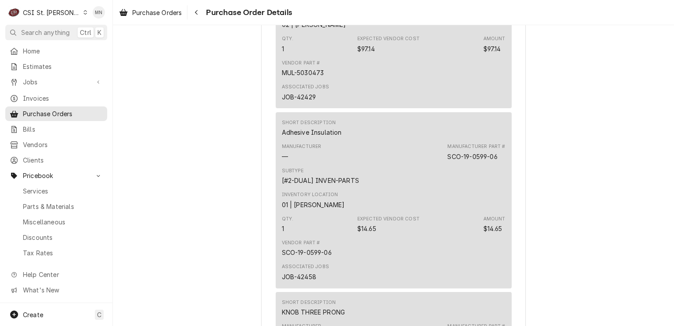
scroll to position [1588, 0]
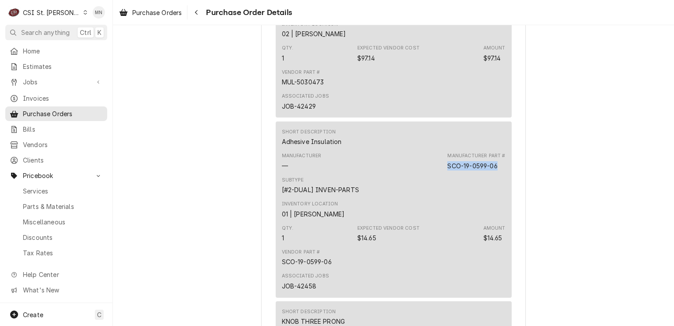
drag, startPoint x: 498, startPoint y: 191, endPoint x: 446, endPoint y: 195, distance: 51.3
click at [447, 170] on div "Manufacturer Part # SCO-19-0599-06" at bounding box center [476, 161] width 58 height 18
copy div "SCO-19-0599-06"
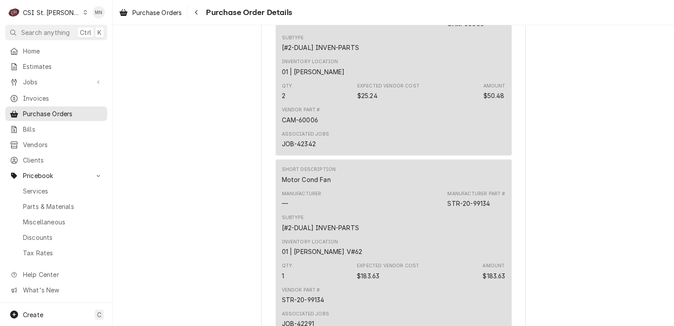
scroll to position [1014, 0]
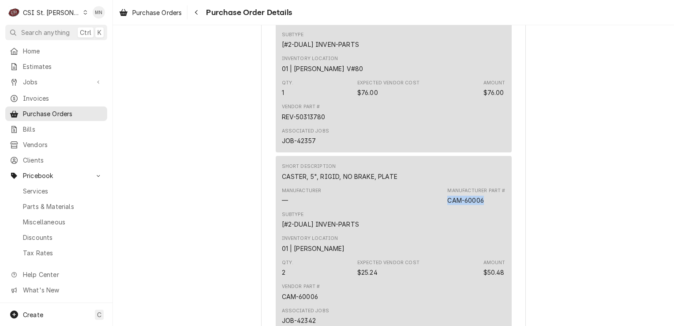
drag, startPoint x: 478, startPoint y: 227, endPoint x: 445, endPoint y: 229, distance: 33.2
click at [447, 205] on div "CAM-60006" at bounding box center [465, 199] width 36 height 9
copy div "CAM-60006"
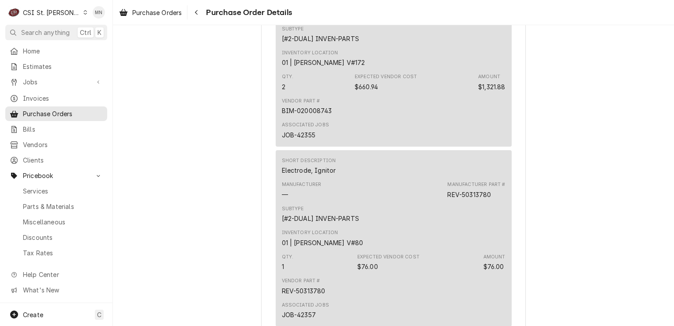
scroll to position [794, 0]
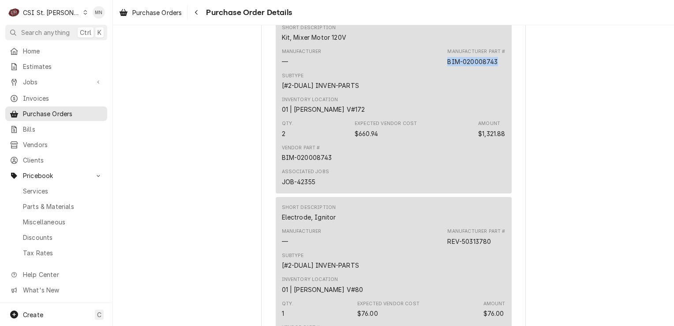
drag, startPoint x: 497, startPoint y: 89, endPoint x: 445, endPoint y: 93, distance: 51.7
click at [447, 66] on div "Manufacturer Part # BIM-020008743" at bounding box center [476, 57] width 58 height 18
copy div "BIM-020008743"
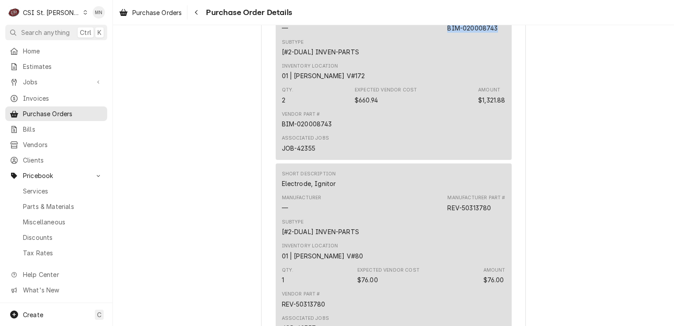
scroll to position [882, 0]
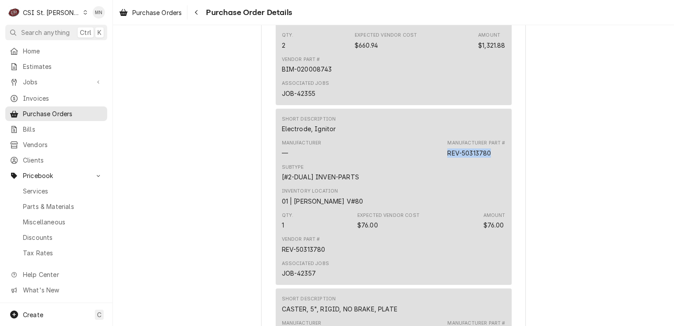
drag, startPoint x: 489, startPoint y: 180, endPoint x: 445, endPoint y: 184, distance: 44.3
click at [447, 157] on div "REV-50313780" at bounding box center [469, 152] width 44 height 9
drag, startPoint x: 445, startPoint y: 184, endPoint x: 449, endPoint y: 181, distance: 5.4
copy div "REV-50313780"
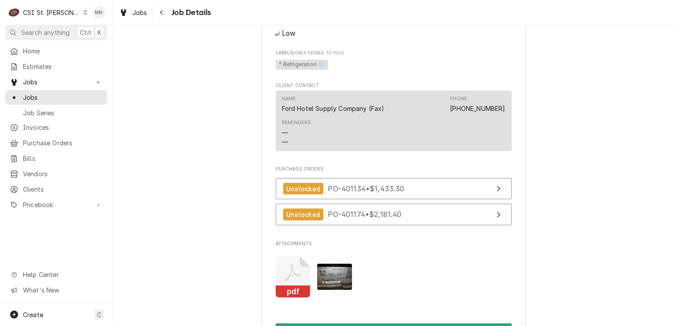
scroll to position [706, 0]
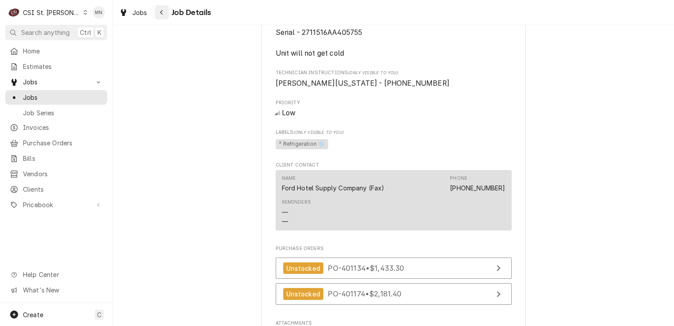
click at [162, 13] on icon "Navigate back" at bounding box center [162, 12] width 4 height 6
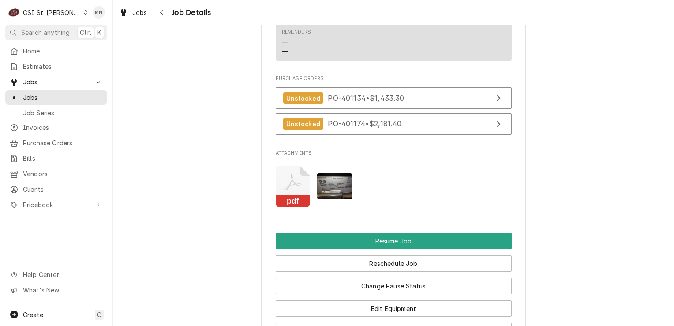
scroll to position [838, 0]
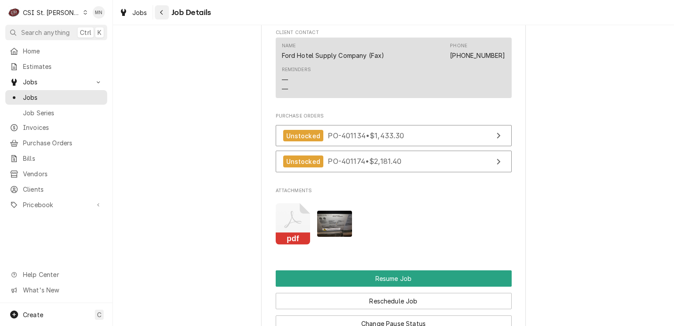
click at [161, 12] on icon "Navigate back" at bounding box center [161, 12] width 3 height 5
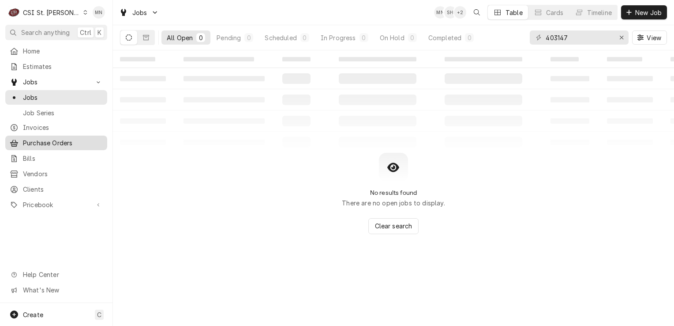
click at [53, 138] on span "Purchase Orders" at bounding box center [63, 142] width 80 height 9
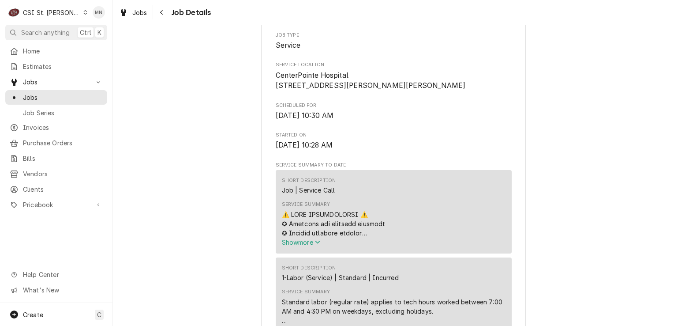
scroll to position [353, 0]
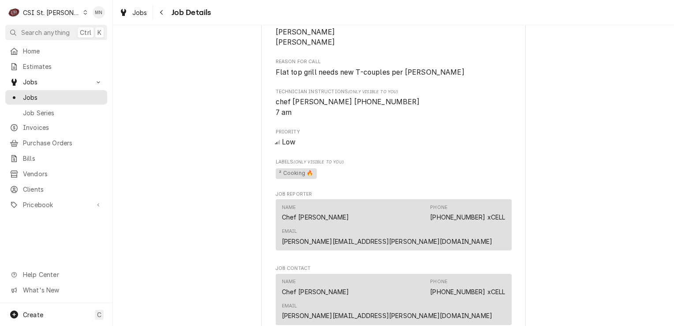
scroll to position [618, 0]
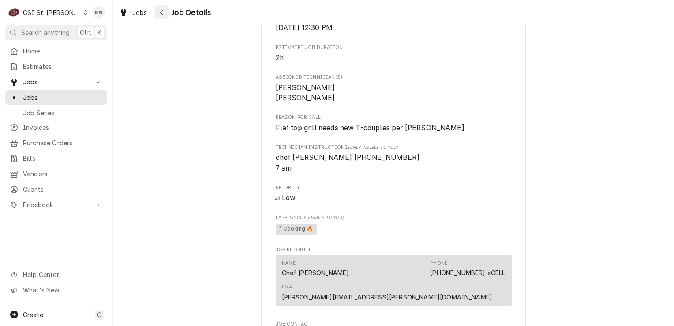
click at [165, 15] on div "Navigate back" at bounding box center [161, 12] width 9 height 9
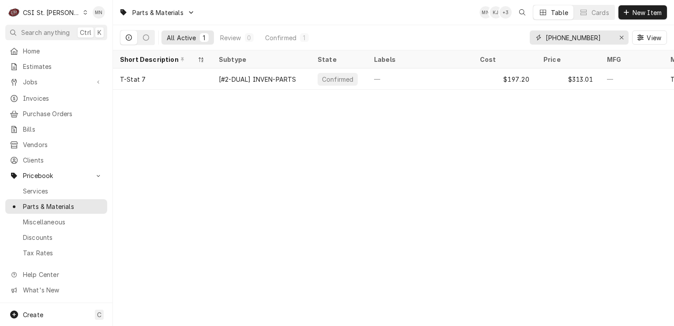
drag, startPoint x: 595, startPoint y: 39, endPoint x: 537, endPoint y: 39, distance: 57.3
click at [537, 39] on div "[PHONE_NUMBER]" at bounding box center [579, 37] width 99 height 14
paste input "MAN-00000894"
drag, startPoint x: 599, startPoint y: 36, endPoint x: 554, endPoint y: 39, distance: 45.5
click at [547, 38] on input "MAN-000008940" at bounding box center [579, 37] width 66 height 14
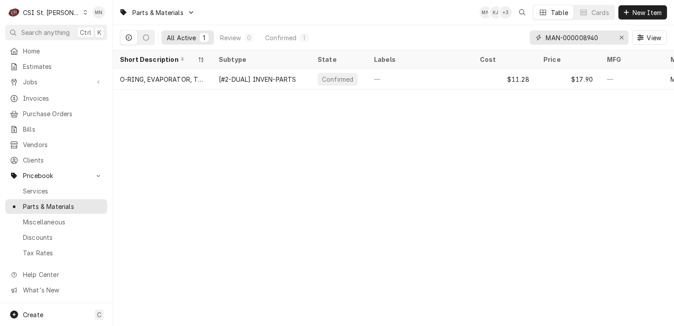
paste input "STR-20-99134"
drag, startPoint x: 585, startPoint y: 35, endPoint x: 548, endPoint y: 41, distance: 37.6
click at [548, 41] on input "STR-20-99134" at bounding box center [579, 37] width 66 height 14
click at [588, 38] on input "STR-20-99134" at bounding box center [579, 37] width 66 height 14
type input "S"
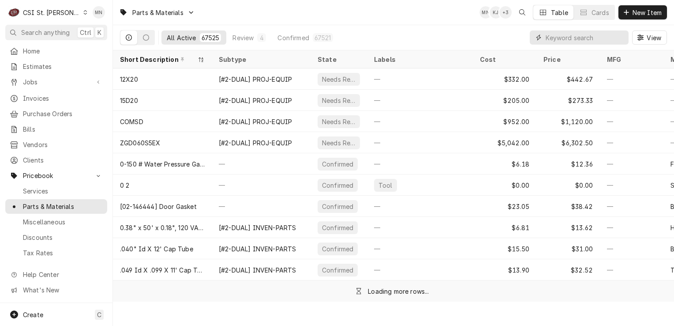
paste input "STA-2J-Z4607"
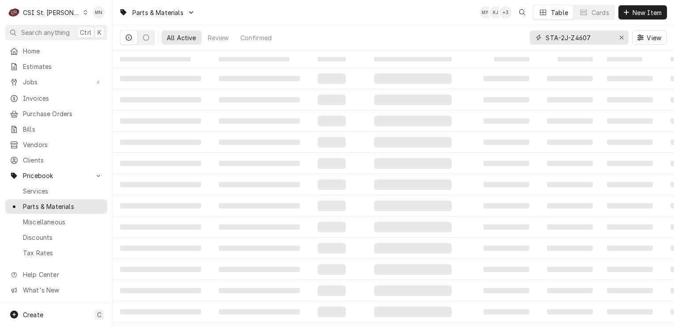
type input "STA-2J-Z4607"
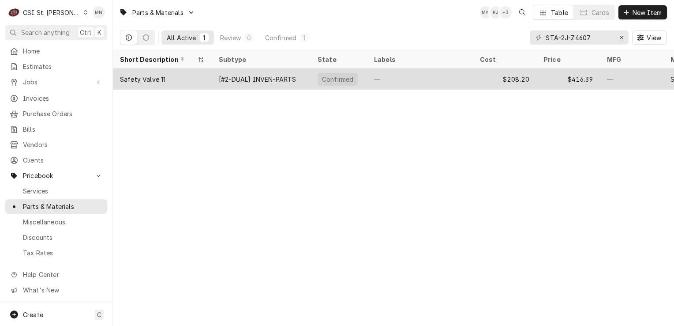
click at [143, 81] on div "Safety Valve 11" at bounding box center [142, 79] width 45 height 9
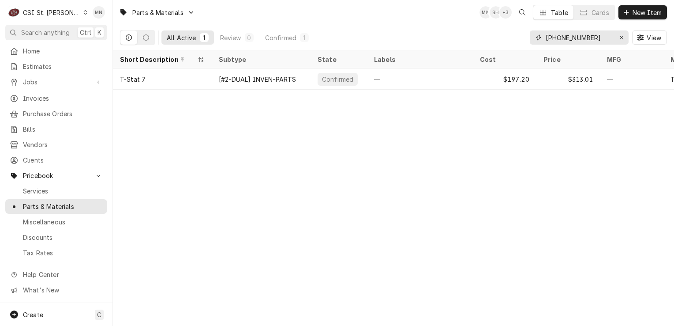
drag, startPoint x: 596, startPoint y: 36, endPoint x: 528, endPoint y: 36, distance: 67.9
click at [528, 36] on div "All Active 1 Review 0 Confirmed 1 324-28994-00 View" at bounding box center [393, 37] width 547 height 25
paste input "SCO-19-0599-06"
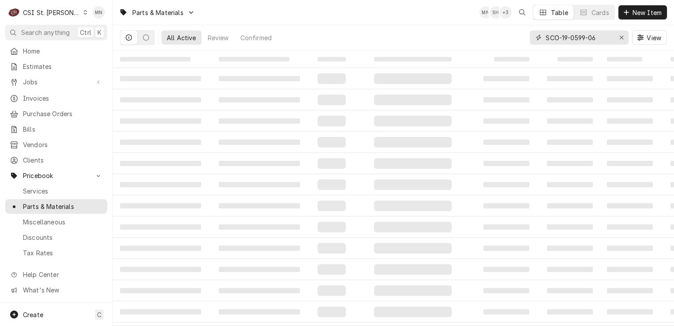
type input "SCO-19-0599-06"
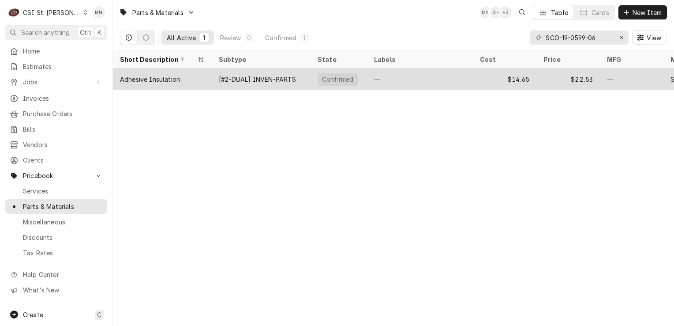
click at [273, 79] on div "[#2-DUAL] INVEN-PARTS" at bounding box center [257, 79] width 77 height 9
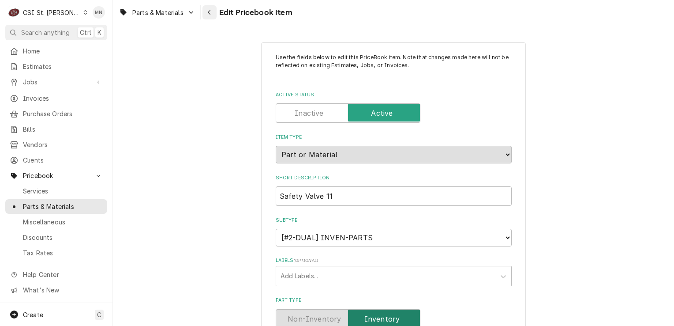
click at [210, 11] on icon "Navigate back" at bounding box center [209, 12] width 3 height 5
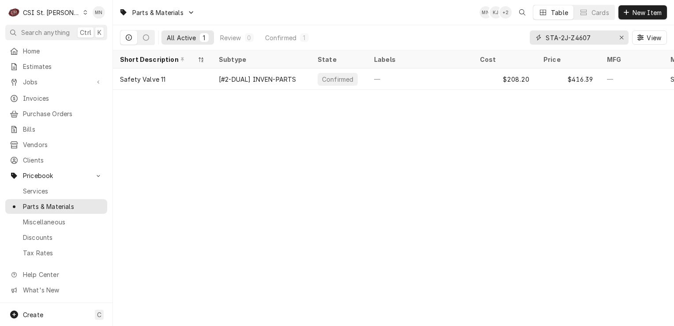
drag, startPoint x: 591, startPoint y: 37, endPoint x: 546, endPoint y: 38, distance: 45.5
click at [546, 38] on input "STA-2J-Z4607" at bounding box center [579, 37] width 66 height 14
paste input "CAM-60006"
drag, startPoint x: 588, startPoint y: 37, endPoint x: 546, endPoint y: 38, distance: 42.4
click at [546, 38] on input "CAM-60006" at bounding box center [579, 37] width 66 height 14
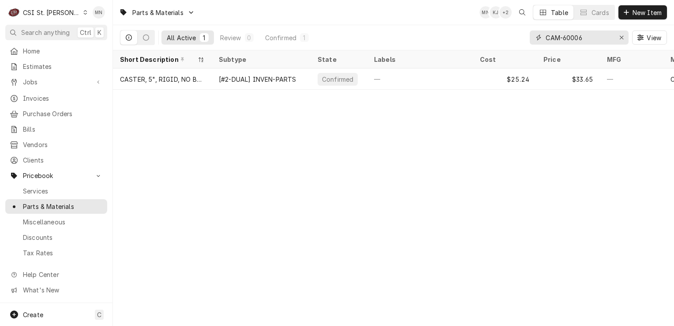
paste input "BIM-020008743"
drag, startPoint x: 601, startPoint y: 36, endPoint x: 545, endPoint y: 36, distance: 55.6
click at [546, 36] on input "BIM-020008743" at bounding box center [579, 37] width 66 height 14
paste input "REV-50313780"
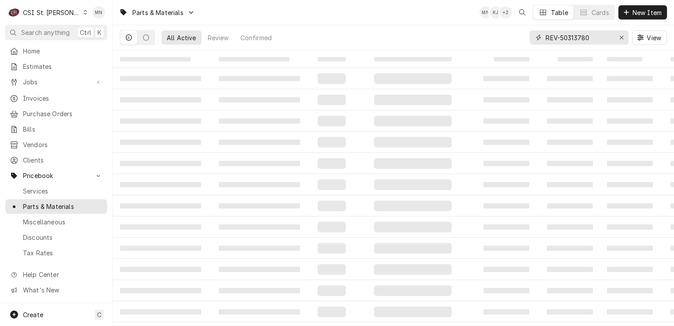
type input "REV-50313780"
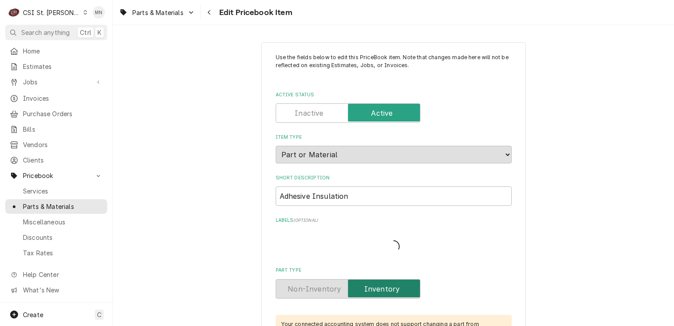
type textarea "x"
